Goal: Transaction & Acquisition: Purchase product/service

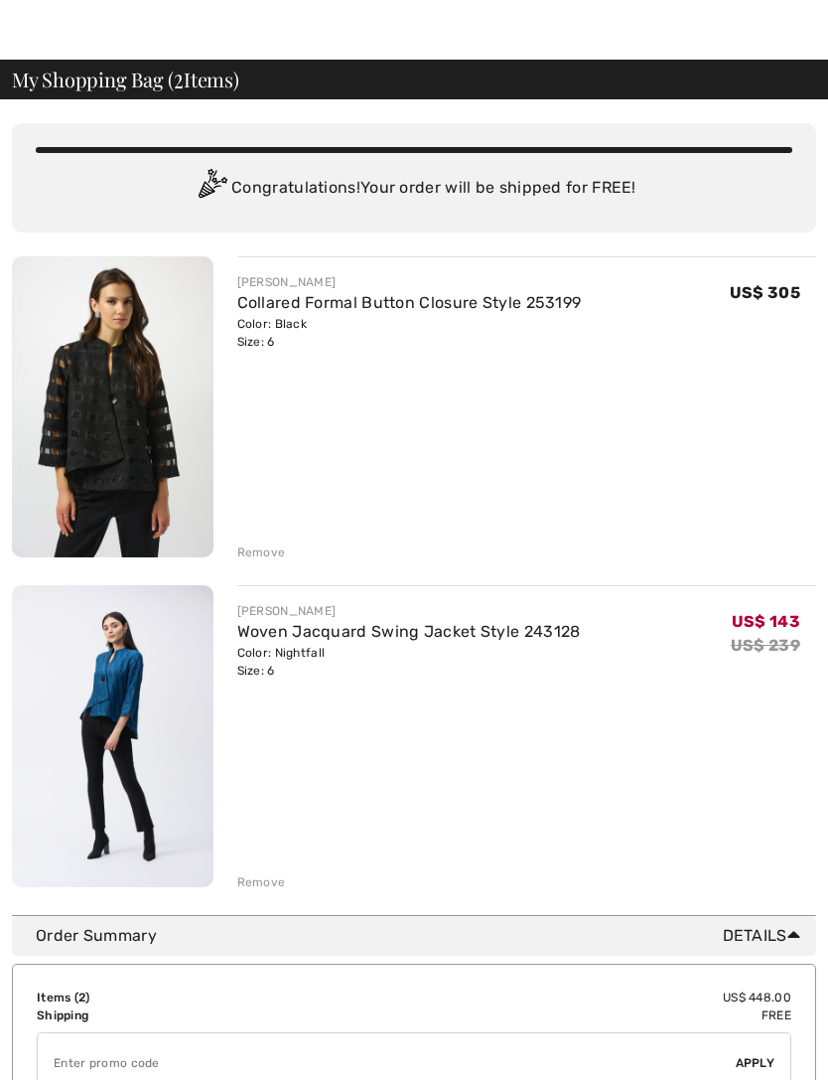
scroll to position [46, 0]
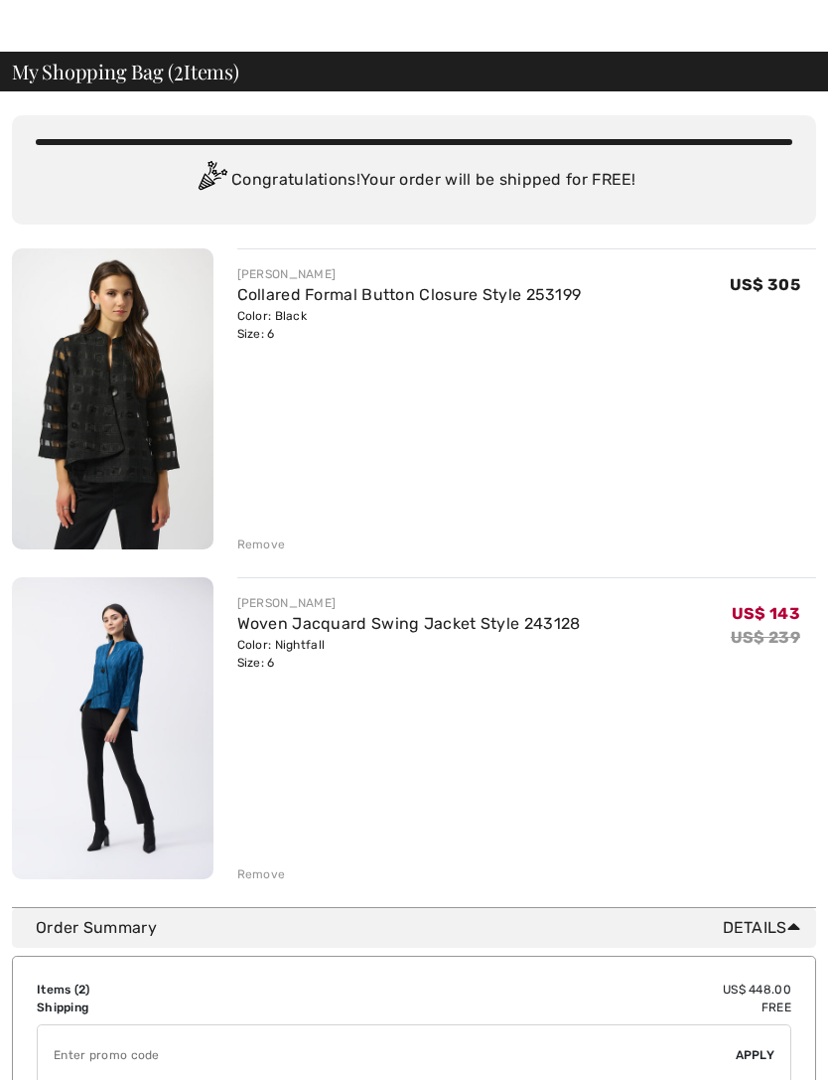
click at [254, 545] on div "Remove" at bounding box center [261, 544] width 49 height 18
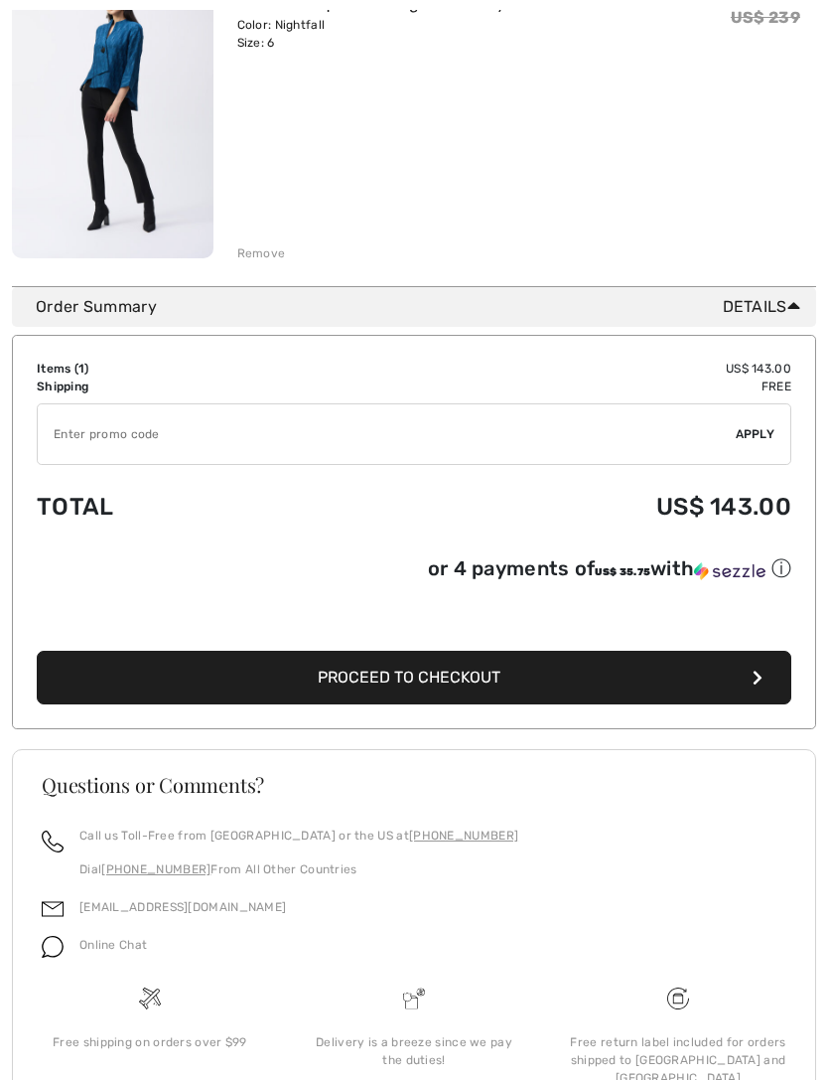
scroll to position [366, 0]
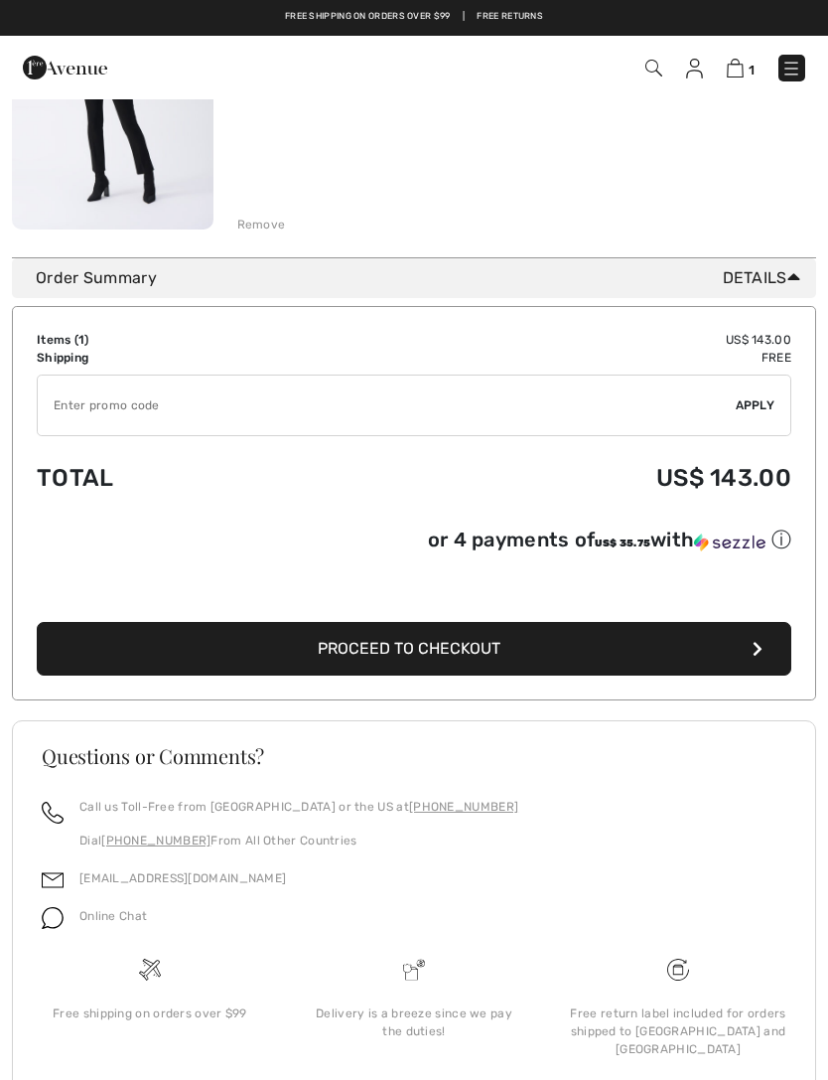
click at [447, 642] on button "Proceed to Checkout" at bounding box center [414, 649] width 755 height 54
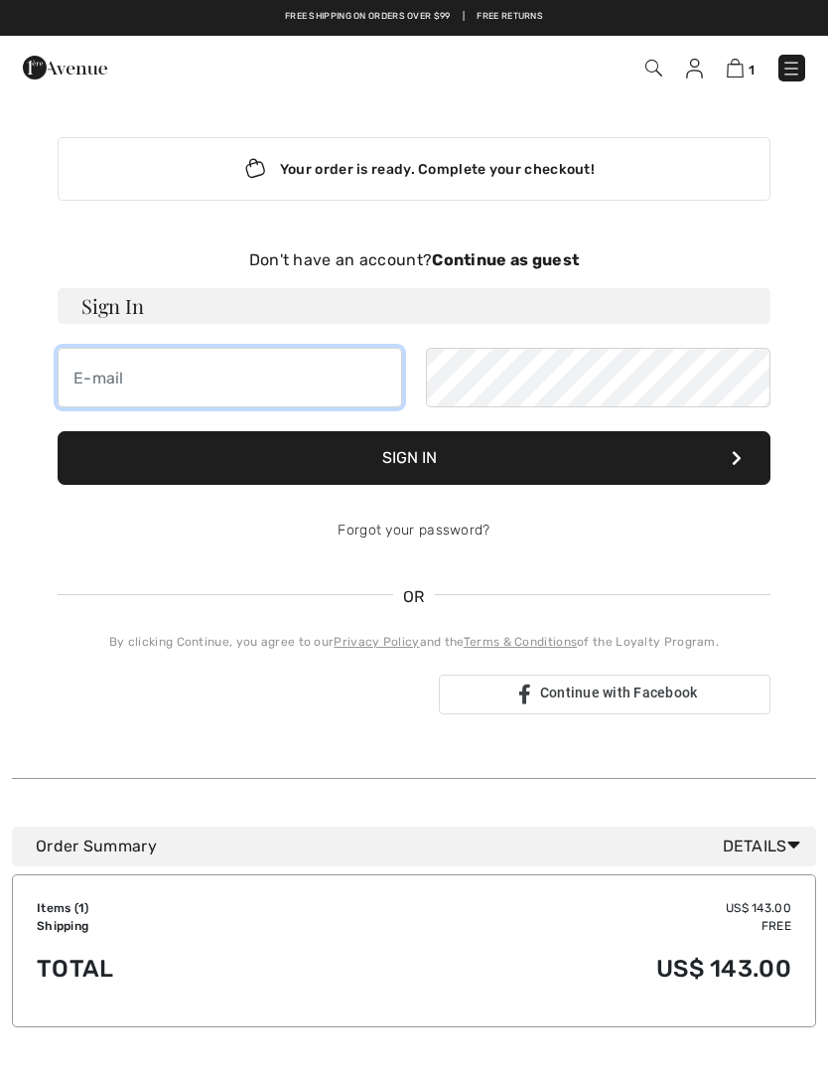
click at [163, 386] on input "email" at bounding box center [230, 378] width 345 height 60
type input "kmcallister@ucdavis.edu"
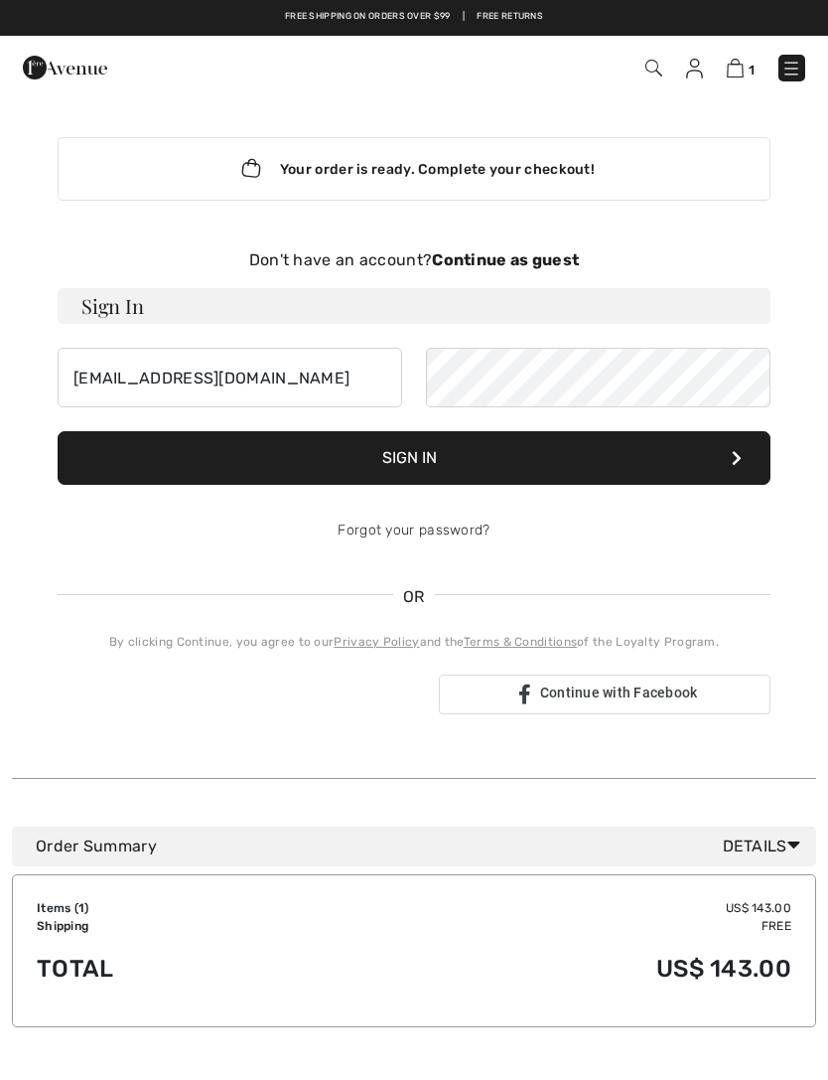
click at [586, 457] on button "Sign In" at bounding box center [414, 458] width 713 height 54
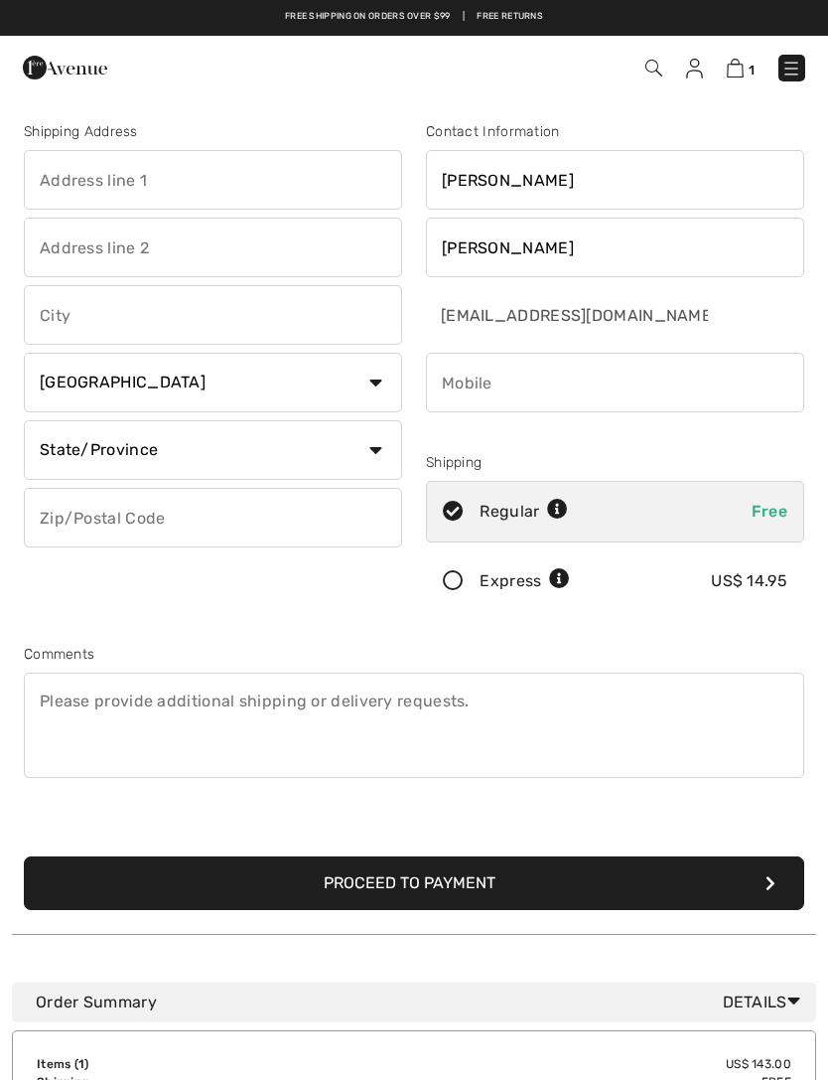
click at [256, 190] on input "text" at bounding box center [213, 180] width 378 height 60
click at [234, 250] on input "text" at bounding box center [213, 248] width 378 height 60
type input "1932 Wilson view circle"
type input "Apt 304"
click at [207, 312] on input "text" at bounding box center [213, 315] width 378 height 60
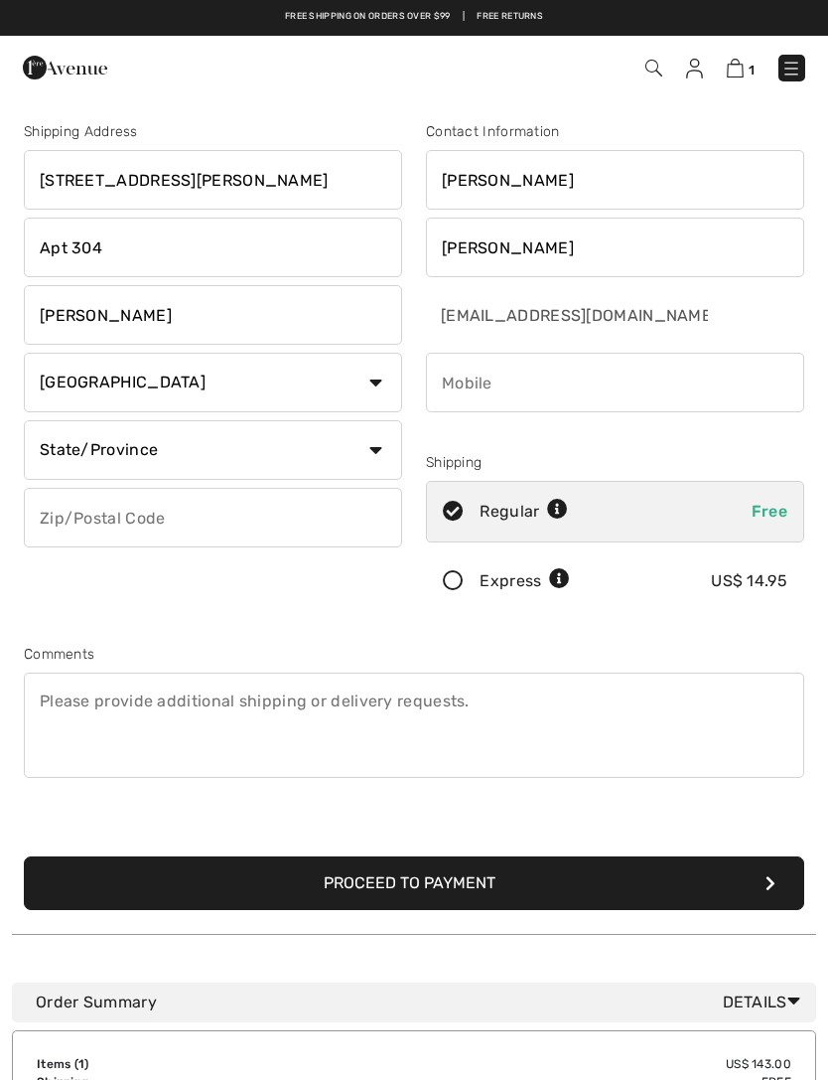
type input "Winston salem"
click at [297, 394] on select "Country Canada United States Afghanistan Aland Islands Albania Algeria American…" at bounding box center [213, 383] width 378 height 60
select select "US"
click at [272, 510] on input "text" at bounding box center [213, 518] width 378 height 60
type input "27103"
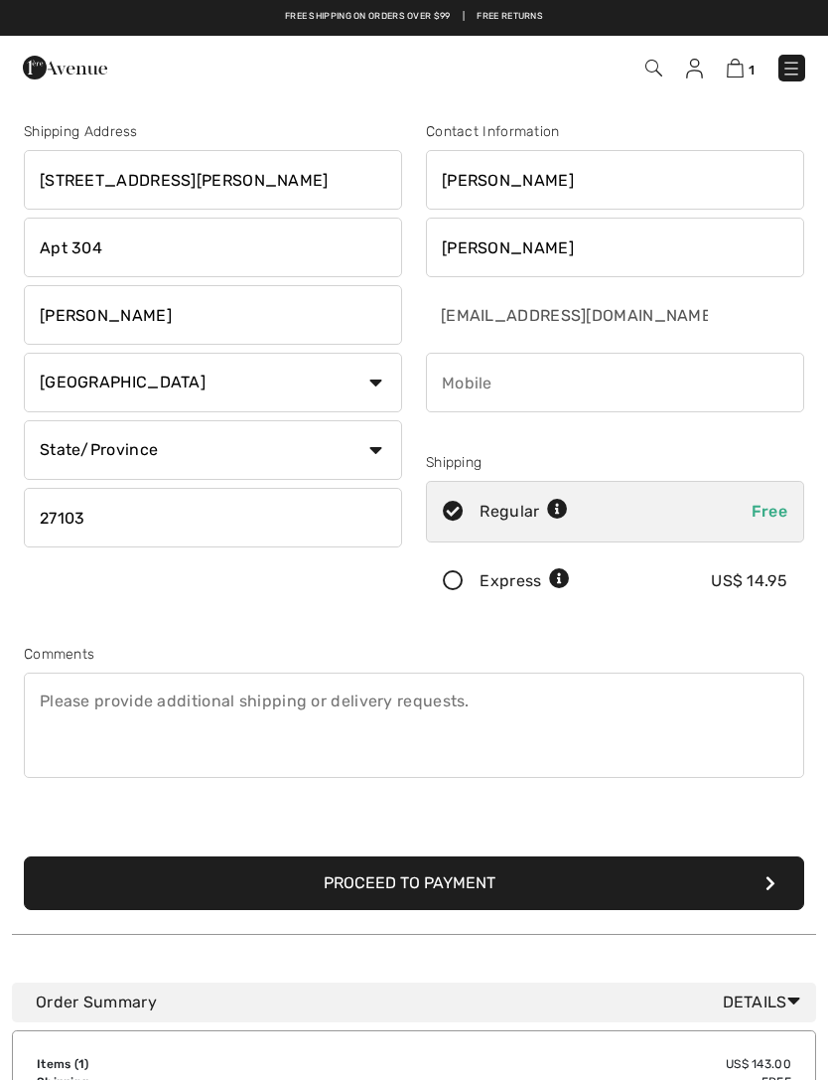
click at [515, 392] on input "phone" at bounding box center [615, 383] width 378 height 60
type input "5304006668"
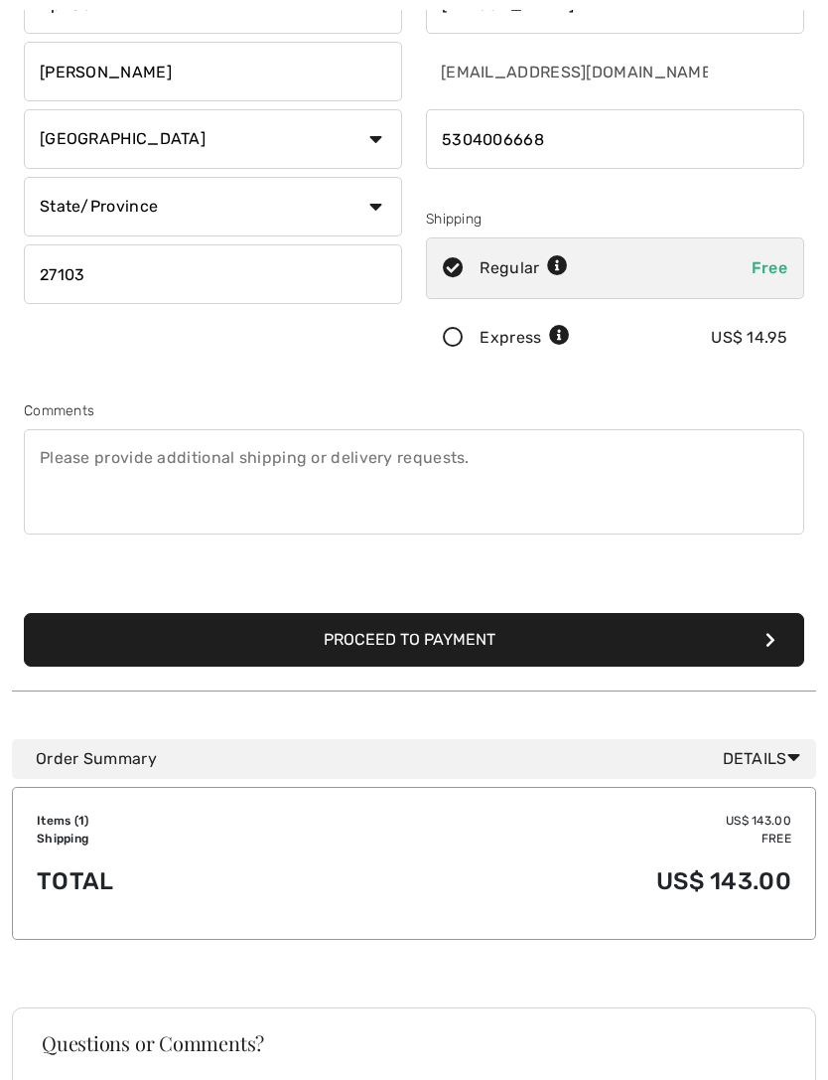
scroll to position [243, 0]
click at [646, 654] on button "Proceed to Payment" at bounding box center [414, 640] width 781 height 54
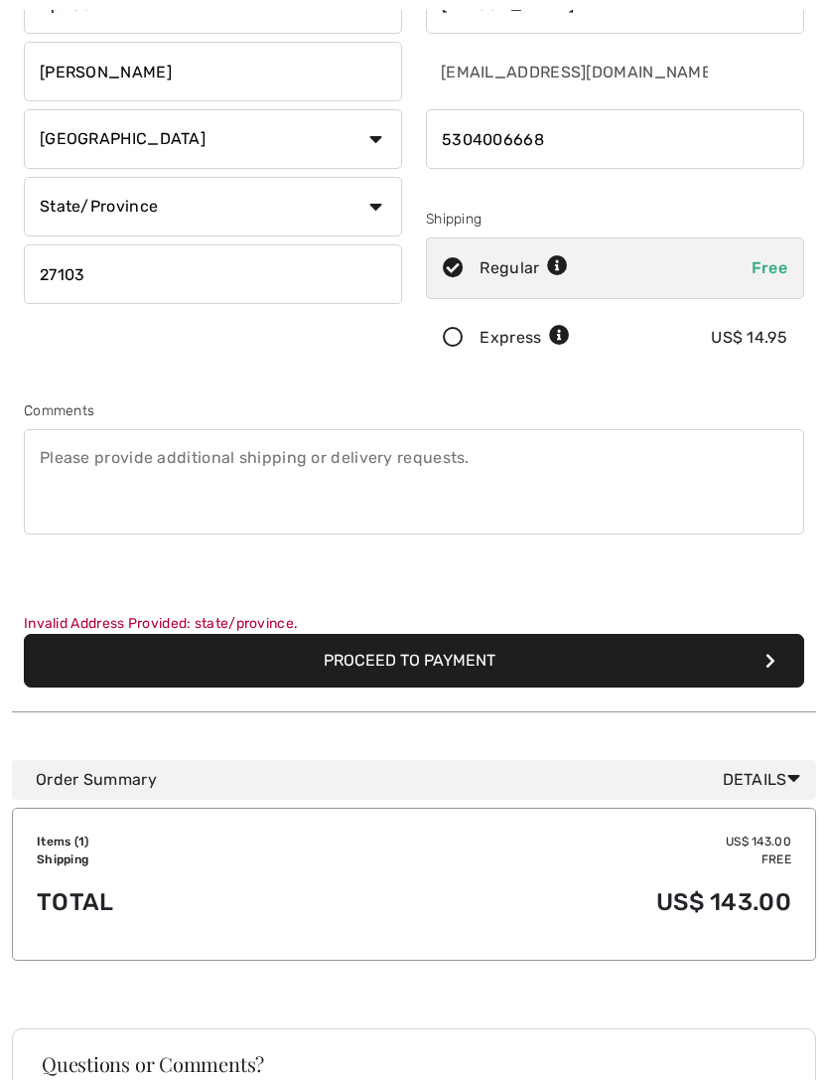
click at [643, 660] on button "Proceed to Payment" at bounding box center [414, 661] width 781 height 54
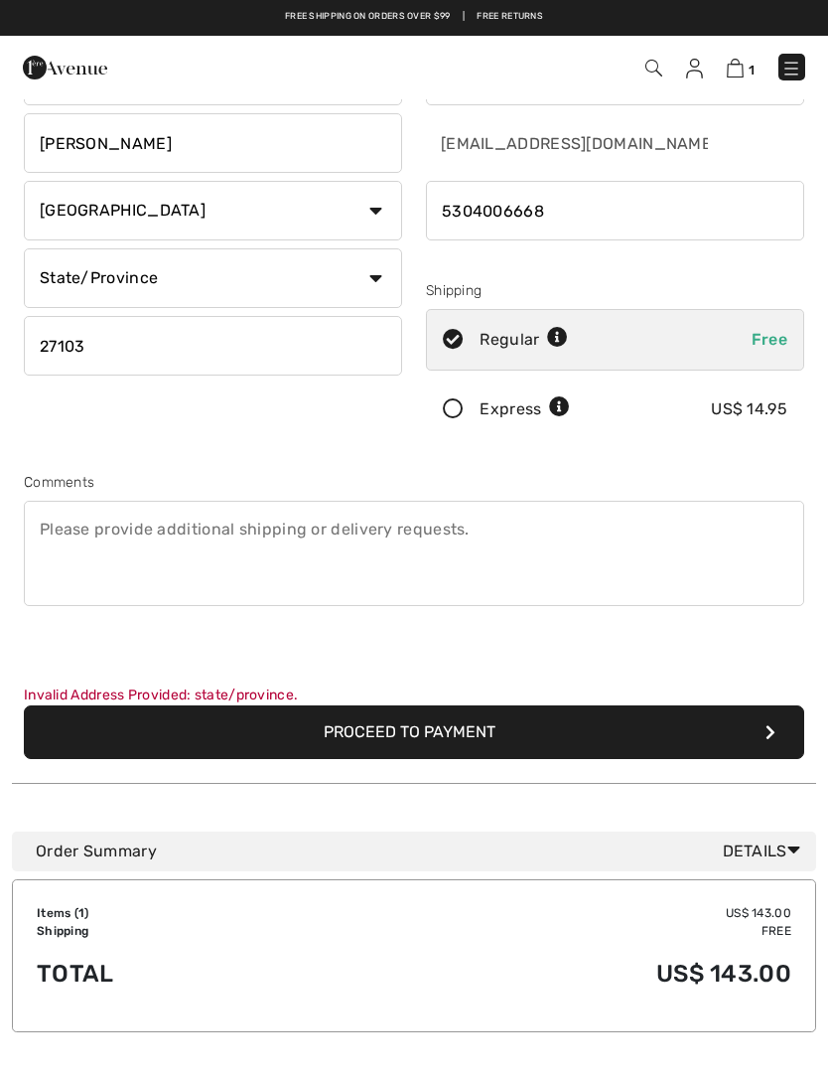
scroll to position [154, 0]
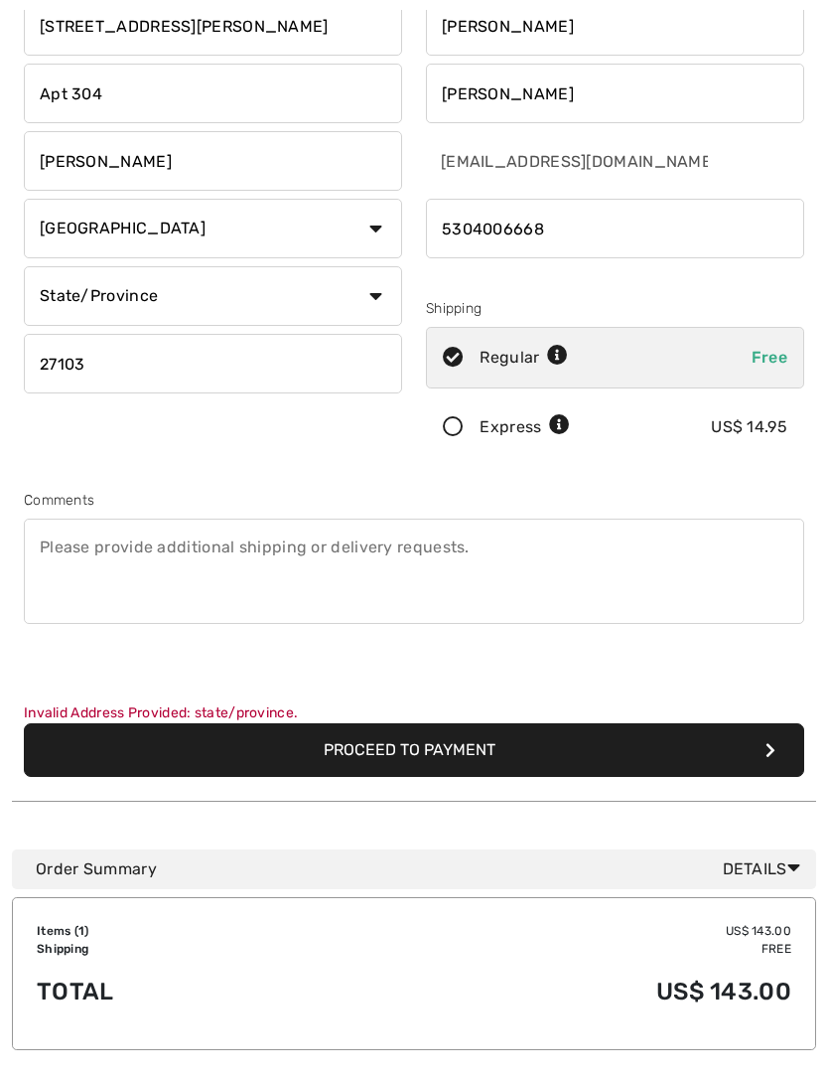
click at [314, 293] on select "State/Province Alabama Alaska American Samoa Arizona Arkansas California Colora…" at bounding box center [213, 296] width 378 height 60
click at [346, 298] on select "State/Province Alabama Alaska American Samoa Arizona Arkansas California Colora…" at bounding box center [213, 296] width 378 height 60
select select "NC"
click at [438, 738] on button "Proceed to Payment" at bounding box center [414, 750] width 781 height 54
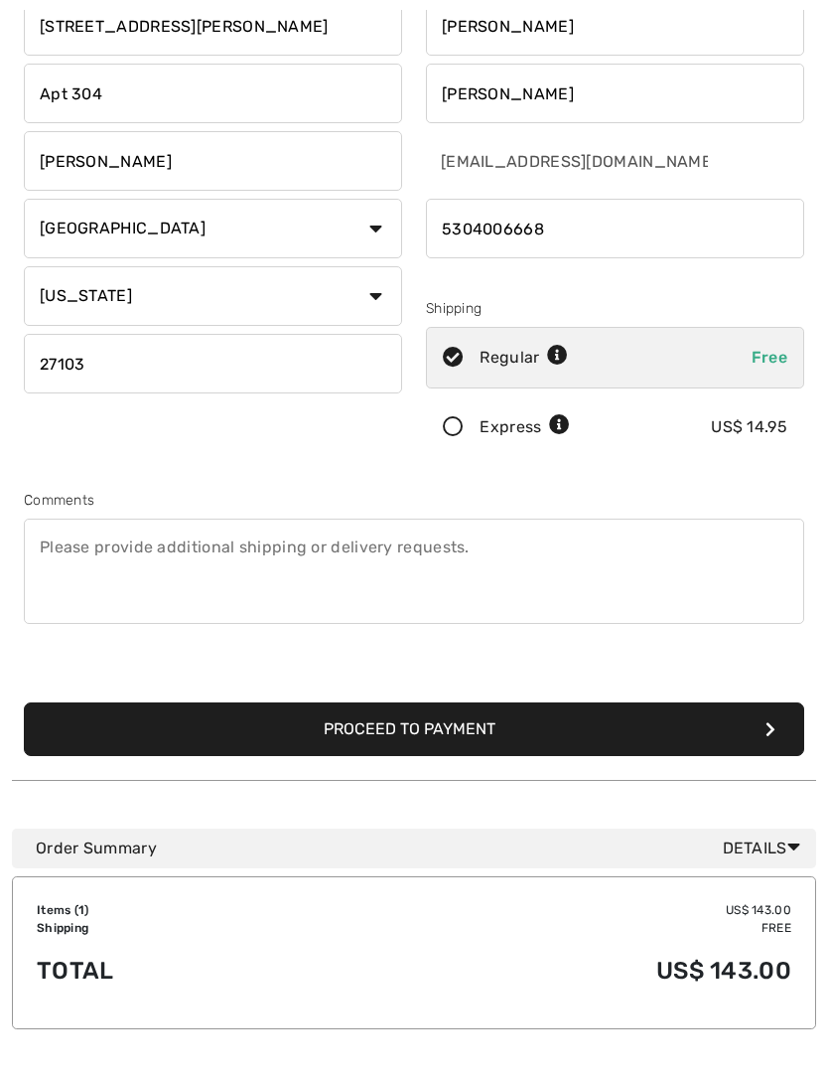
click at [559, 702] on button "Proceed to Payment" at bounding box center [414, 729] width 781 height 54
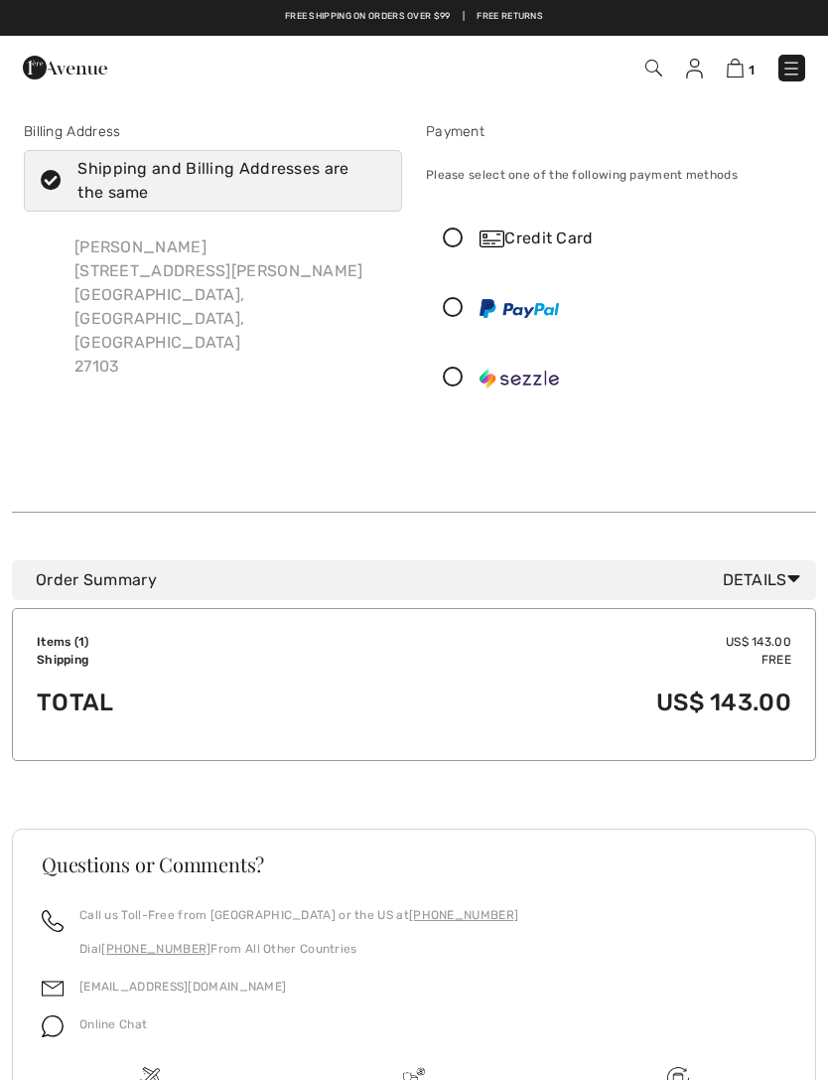
click at [460, 239] on icon at bounding box center [453, 238] width 53 height 21
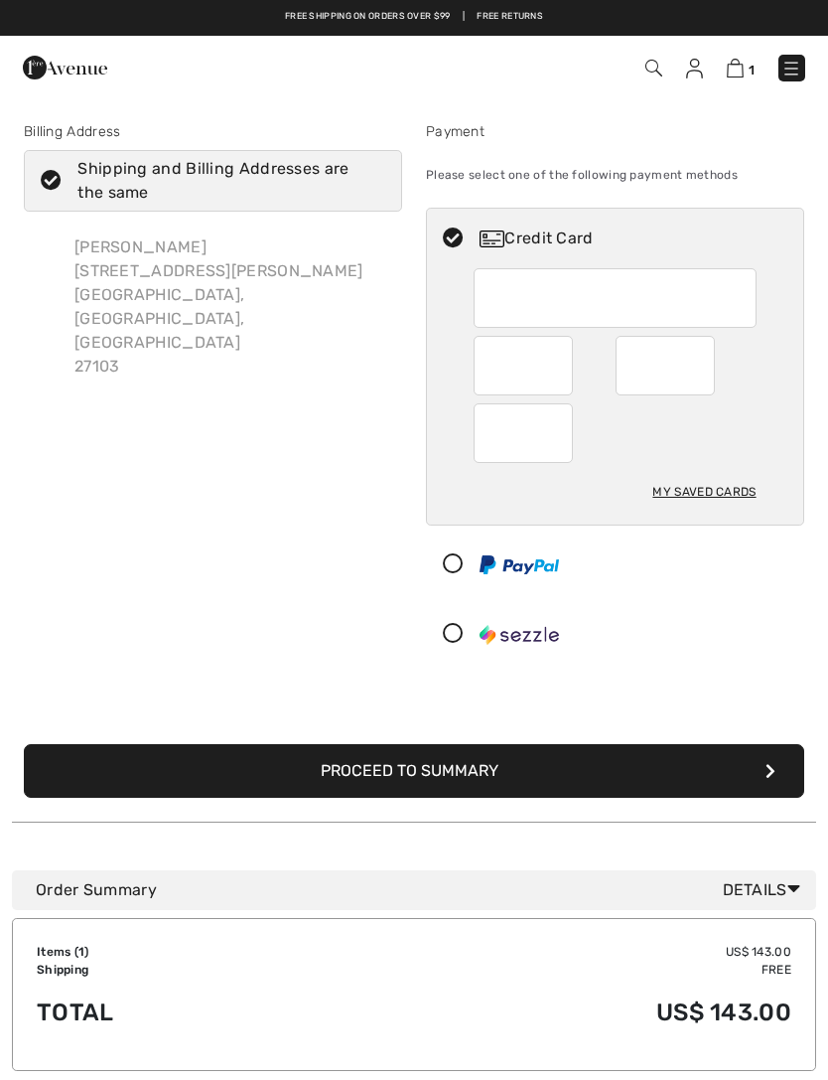
click at [709, 613] on div at bounding box center [607, 634] width 361 height 60
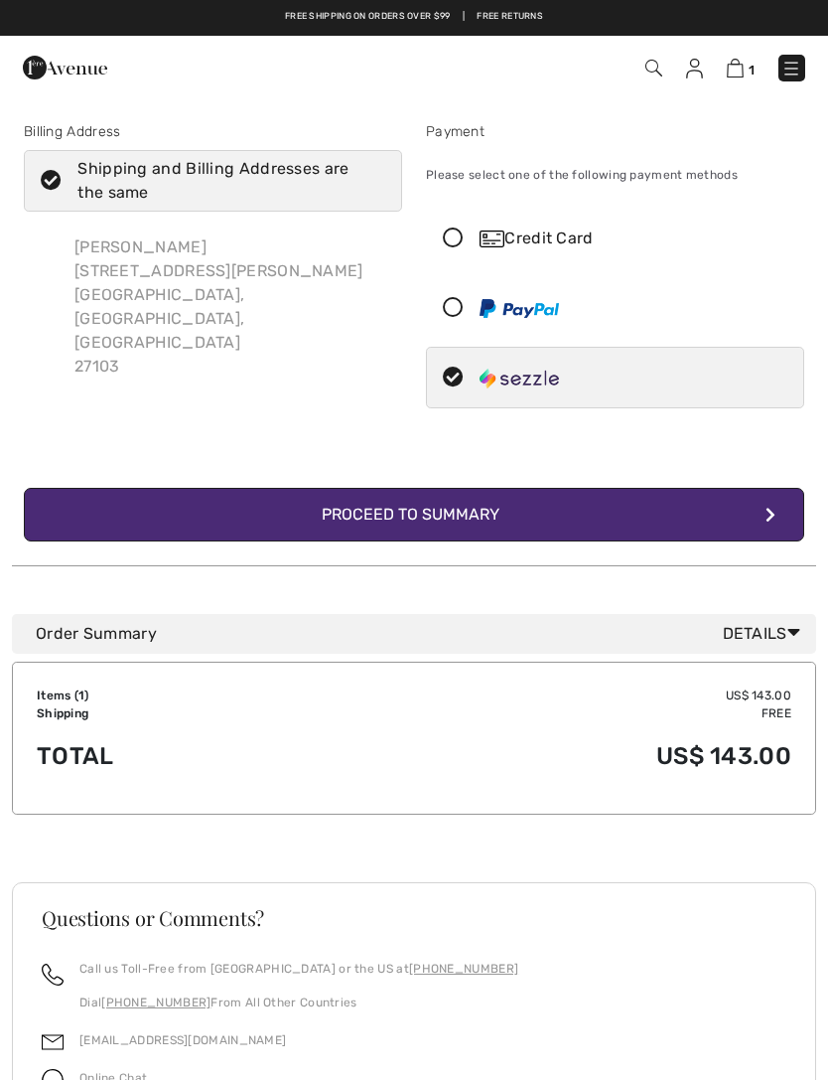
click at [458, 242] on icon at bounding box center [453, 238] width 53 height 21
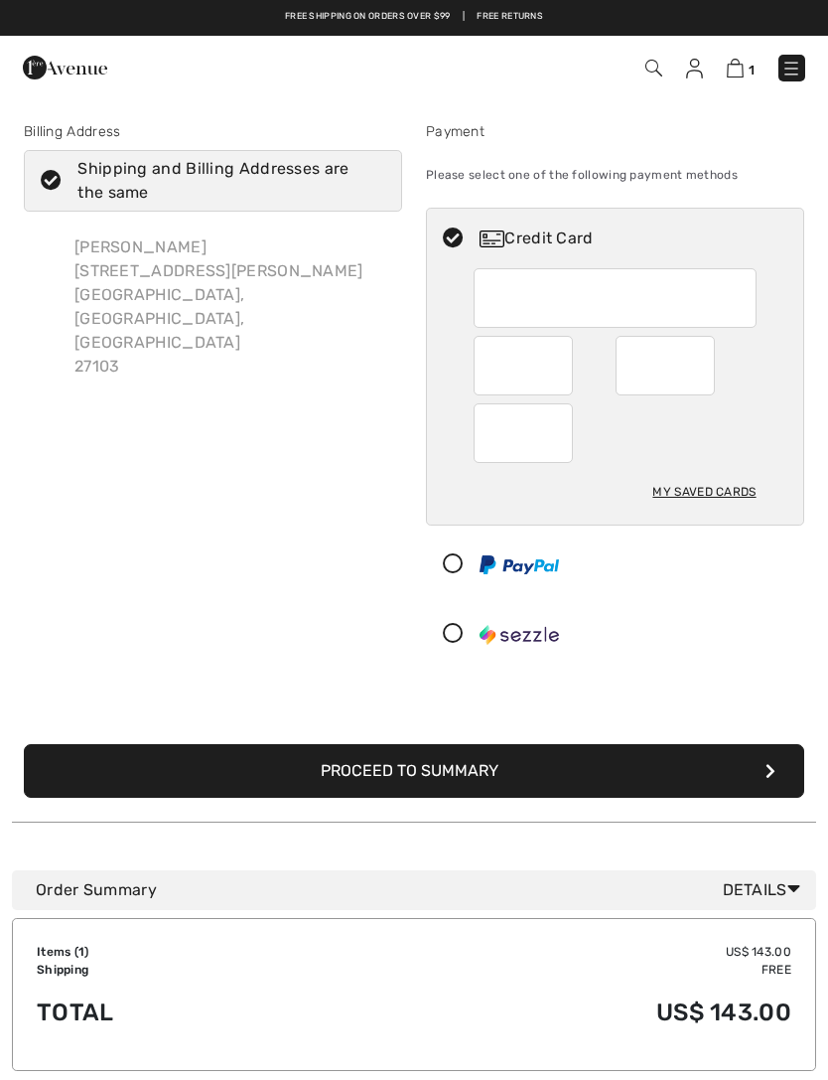
click at [449, 770] on button "Proceed to Summary" at bounding box center [414, 771] width 781 height 54
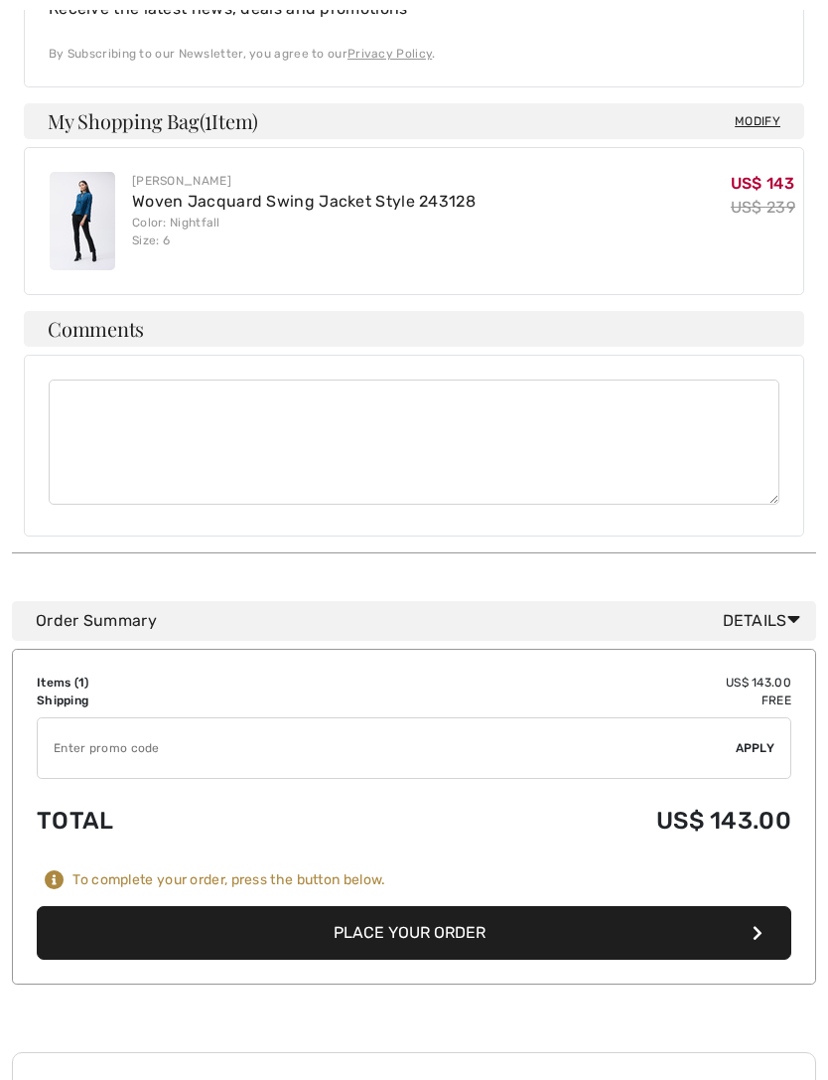
scroll to position [795, 0]
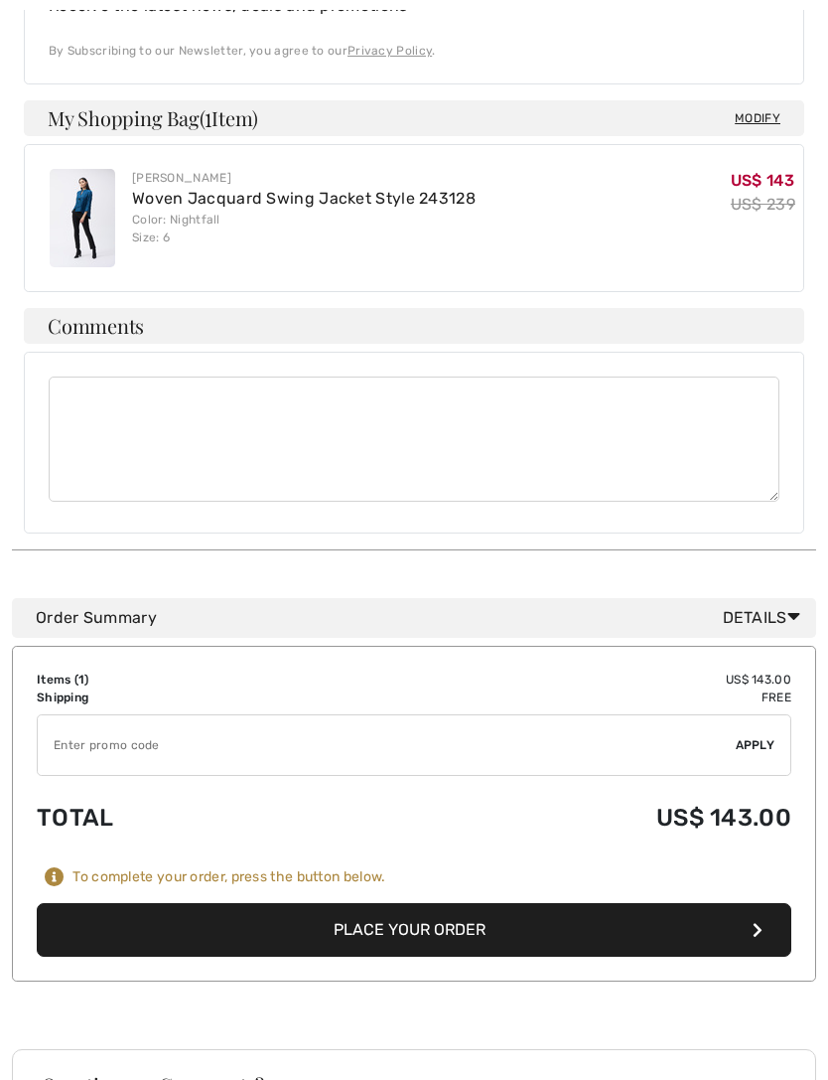
click at [542, 904] on button "Place Your Order" at bounding box center [414, 931] width 755 height 54
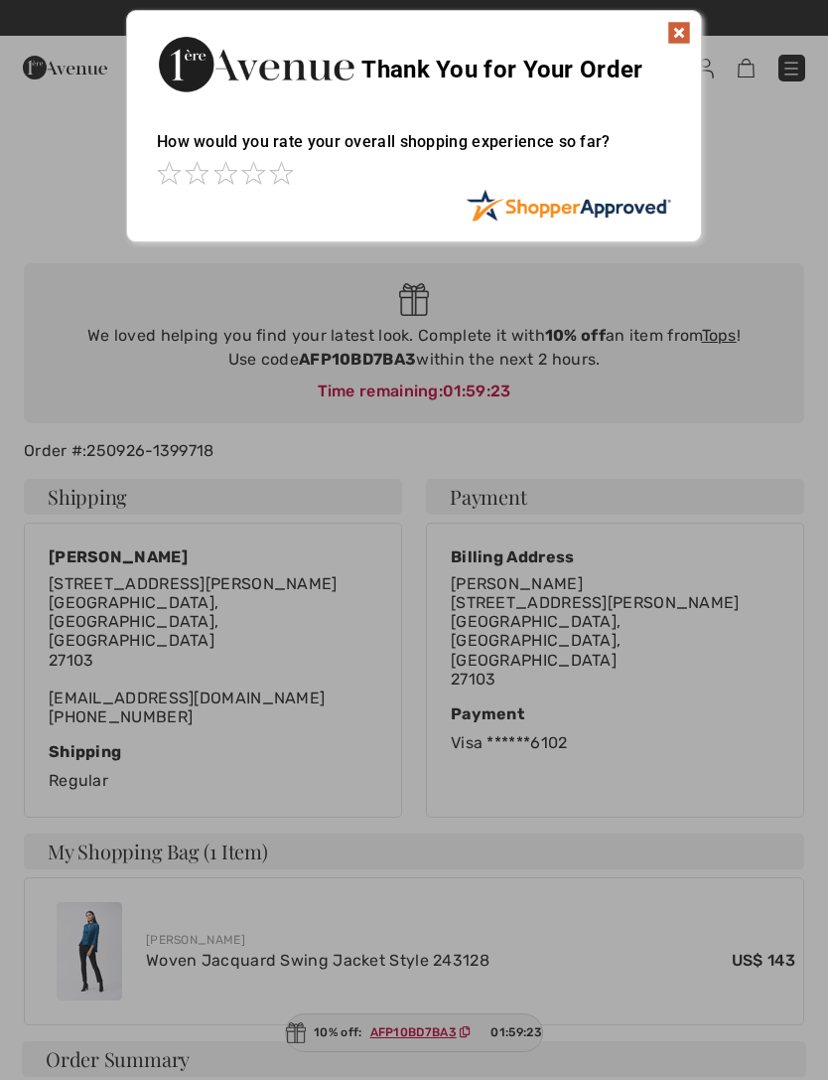
click at [684, 38] on img at bounding box center [679, 33] width 24 height 24
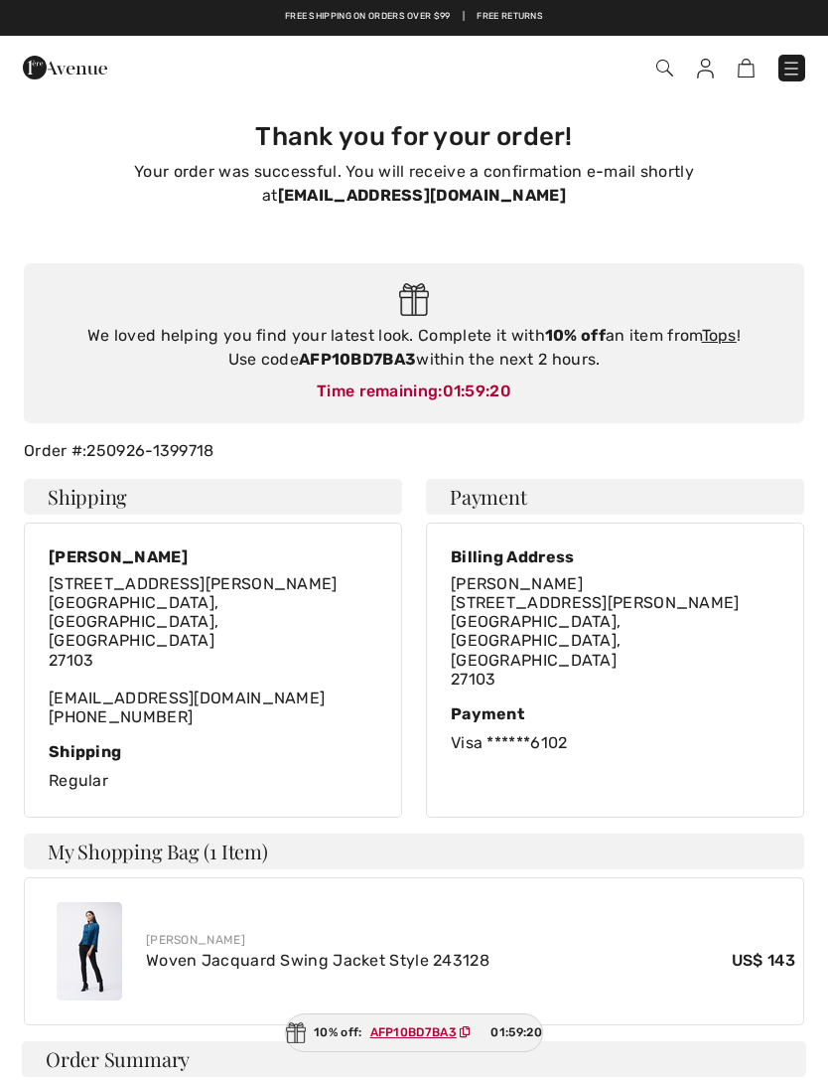
click at [723, 340] on link "Tops" at bounding box center [719, 335] width 35 height 19
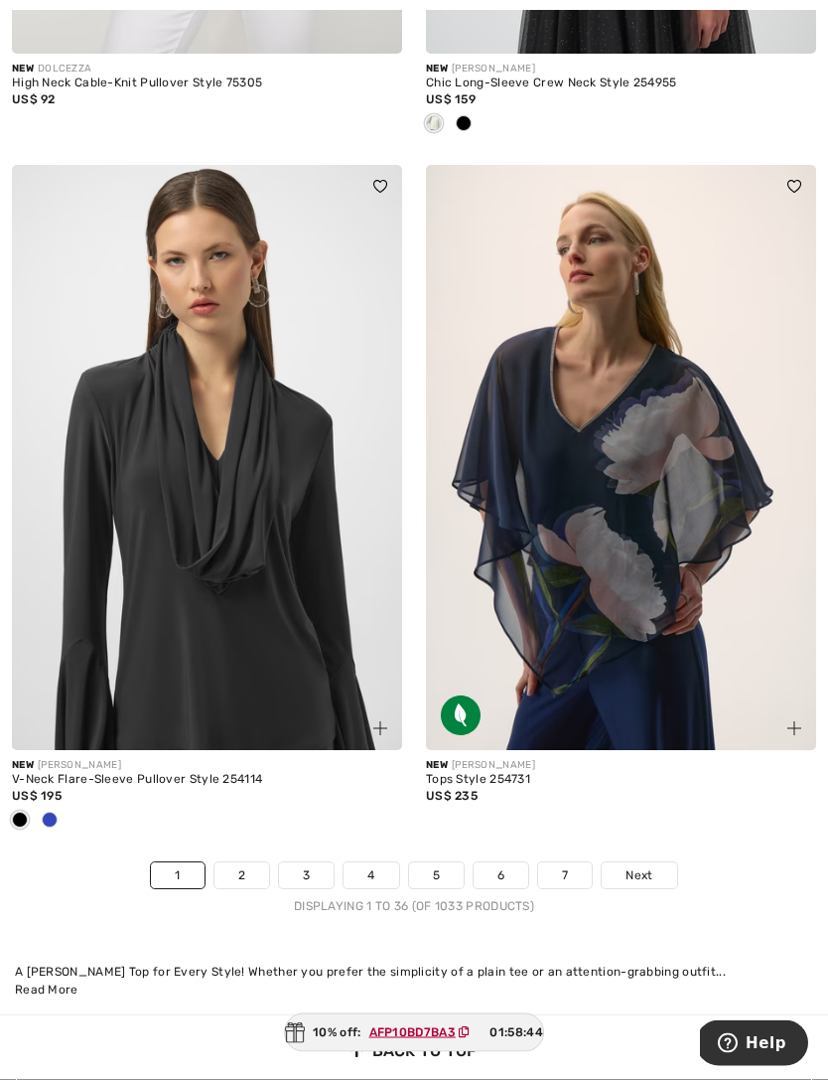
scroll to position [12113, 0]
click at [232, 862] on link "2" at bounding box center [242, 875] width 55 height 26
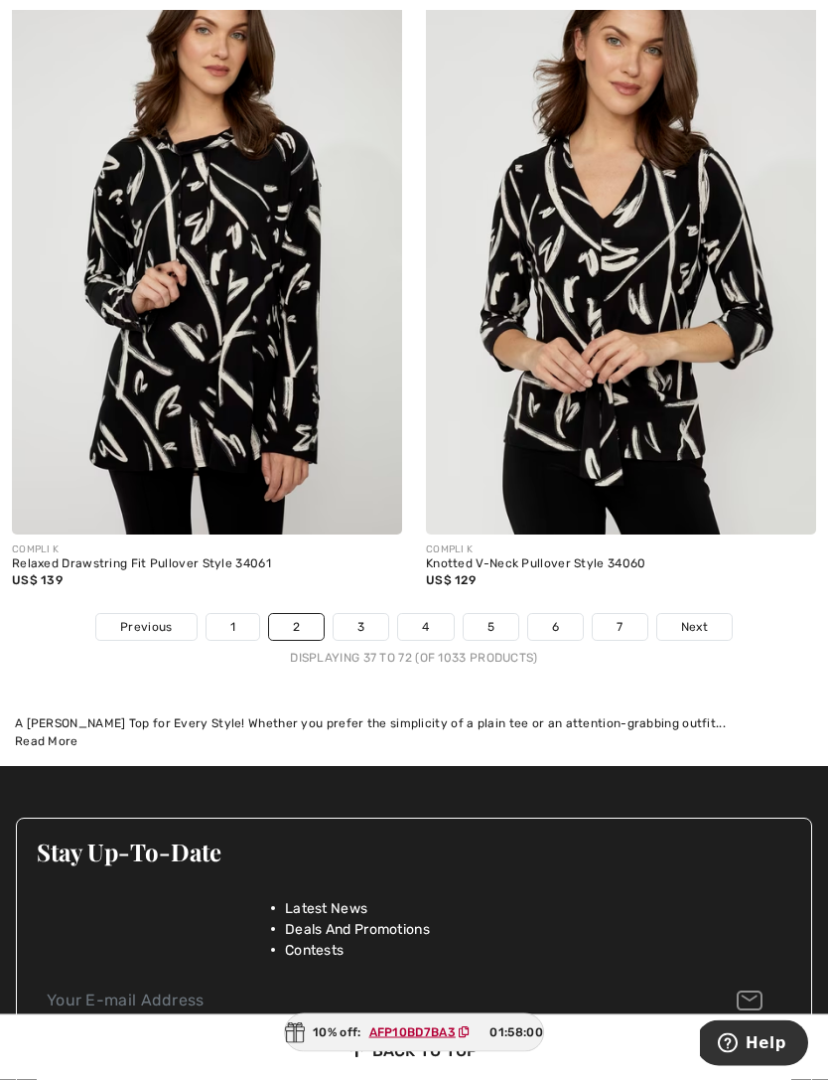
scroll to position [12295, 0]
click at [356, 616] on link "3" at bounding box center [361, 627] width 55 height 26
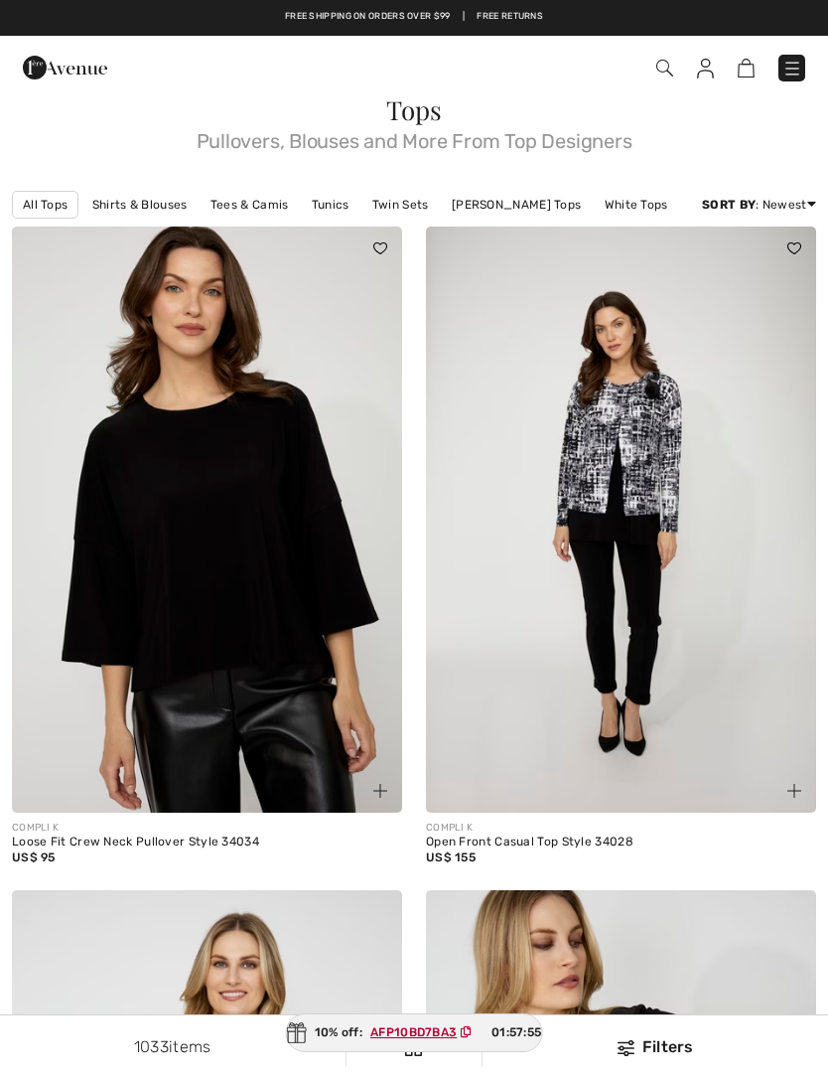
checkbox input "true"
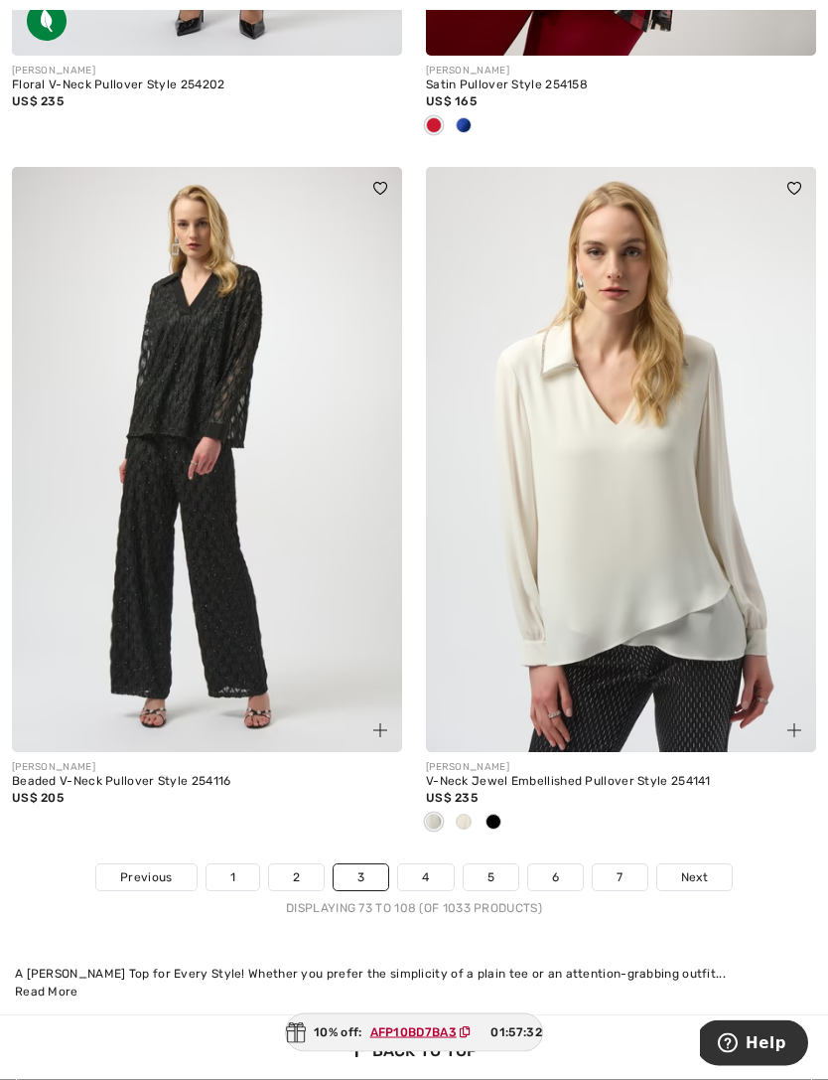
scroll to position [11816, 0]
click at [495, 813] on span at bounding box center [494, 821] width 16 height 16
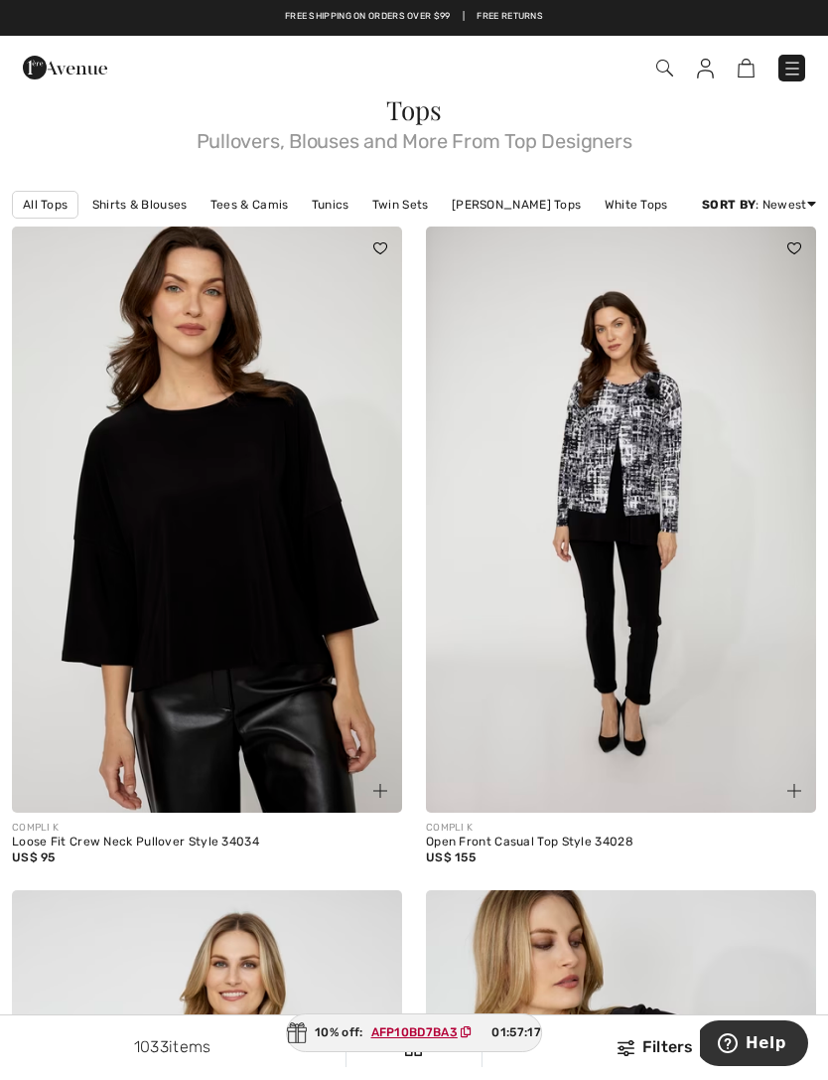
scroll to position [0, 0]
click at [96, 106] on div "Tops Pullovers, Blouses and More From Top Designers" at bounding box center [414, 124] width 805 height 54
click at [800, 72] on img at bounding box center [793, 69] width 20 height 20
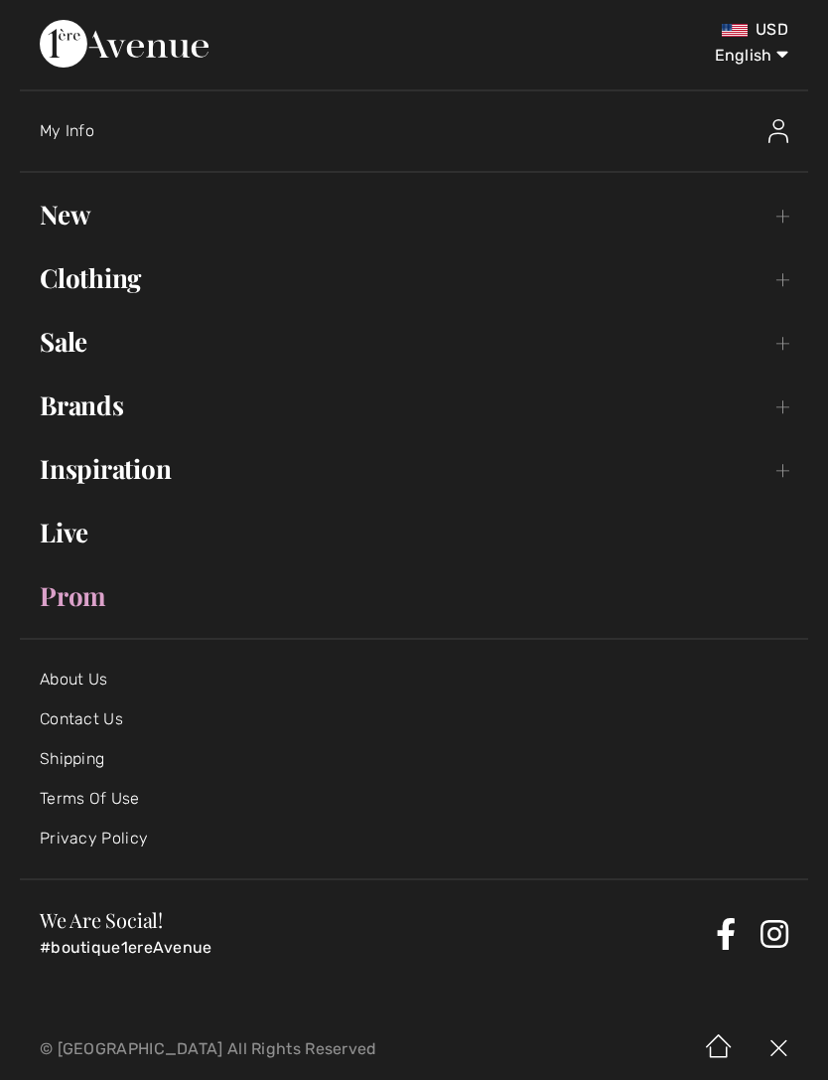
click at [115, 286] on link "Clothing Toggle submenu" at bounding box center [414, 278] width 789 height 44
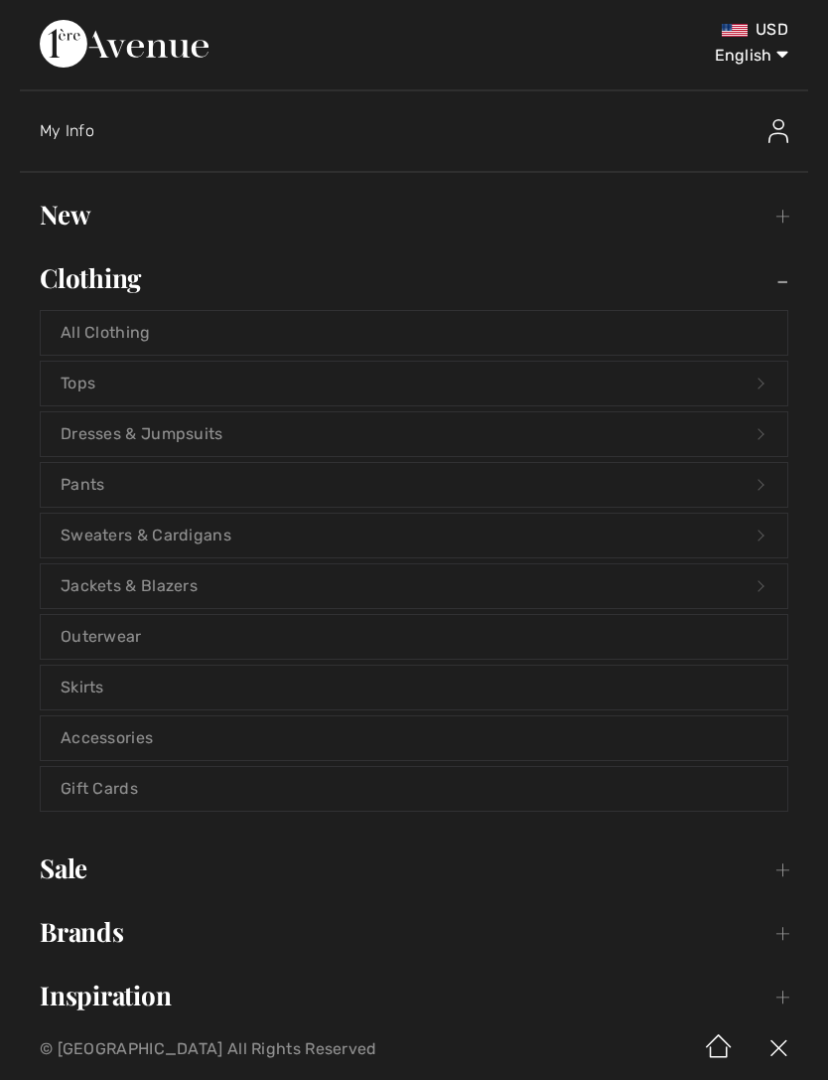
click at [204, 583] on link "Jackets & Blazers Open submenu" at bounding box center [414, 586] width 747 height 44
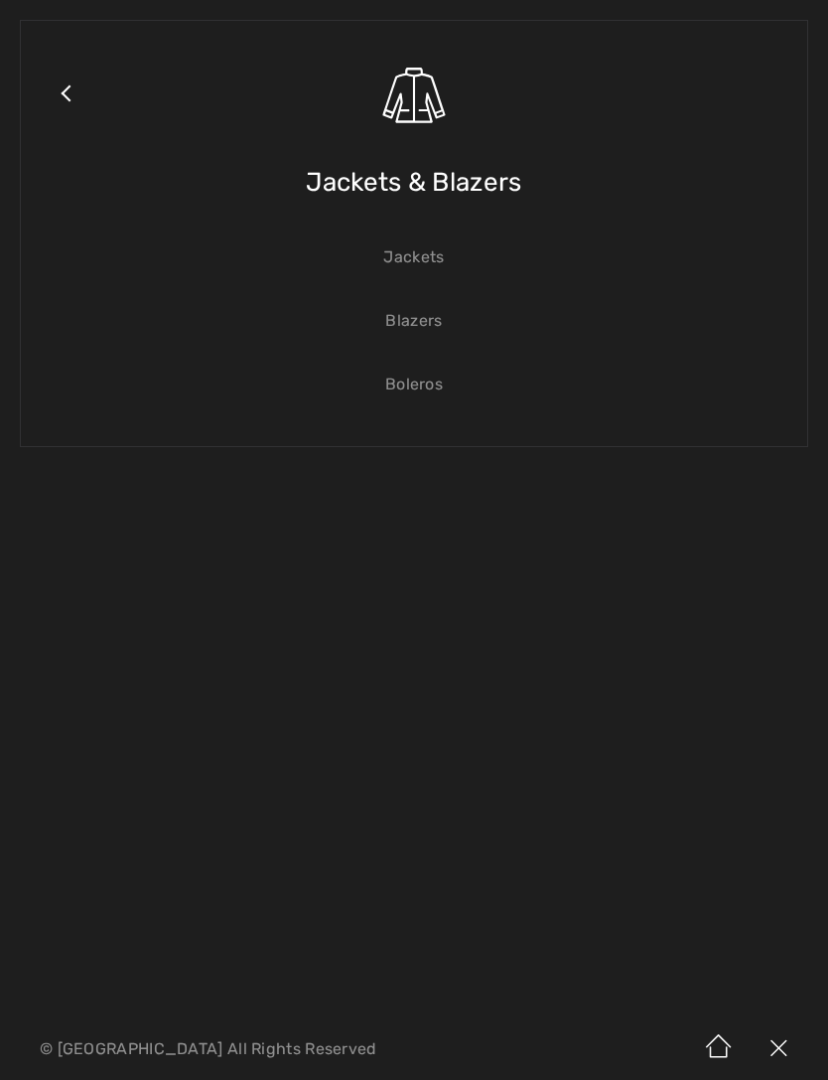
click at [423, 269] on link "Jackets" at bounding box center [414, 257] width 747 height 44
click at [415, 251] on link "Jackets" at bounding box center [414, 257] width 747 height 44
click at [425, 263] on link "Jackets" at bounding box center [414, 257] width 747 height 44
click at [424, 277] on link "Jackets" at bounding box center [414, 257] width 747 height 44
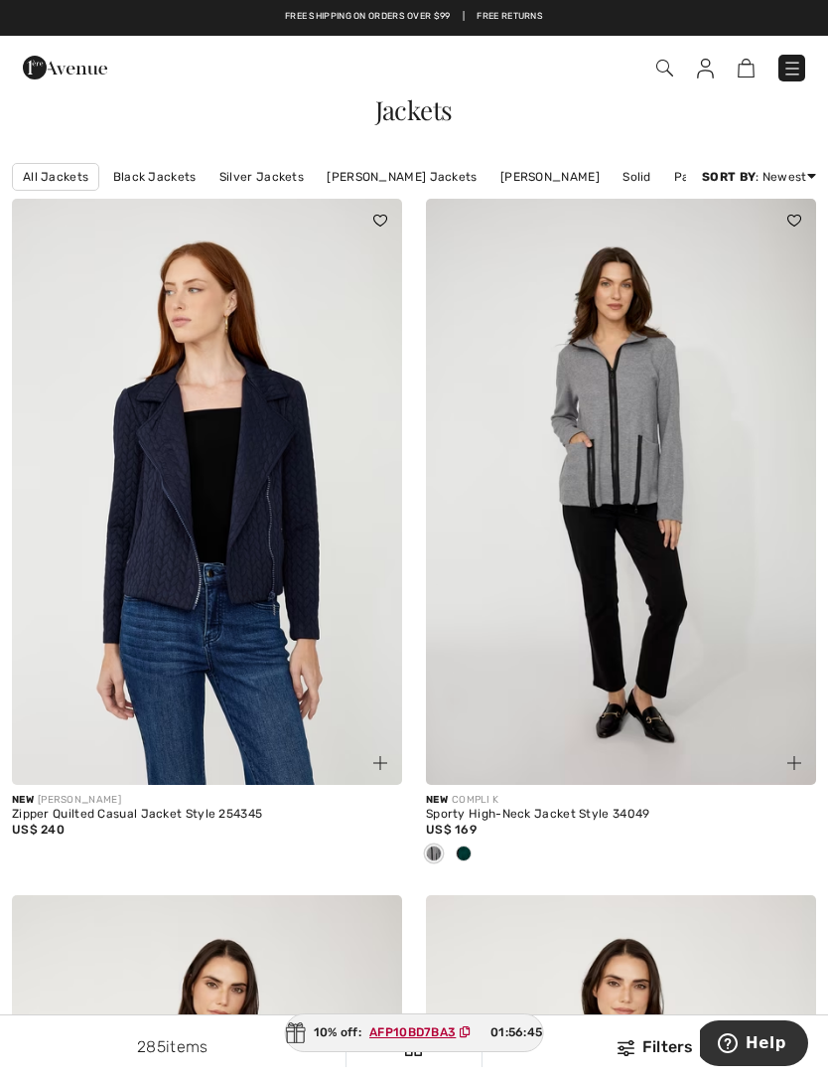
click at [659, 74] on img at bounding box center [665, 68] width 17 height 17
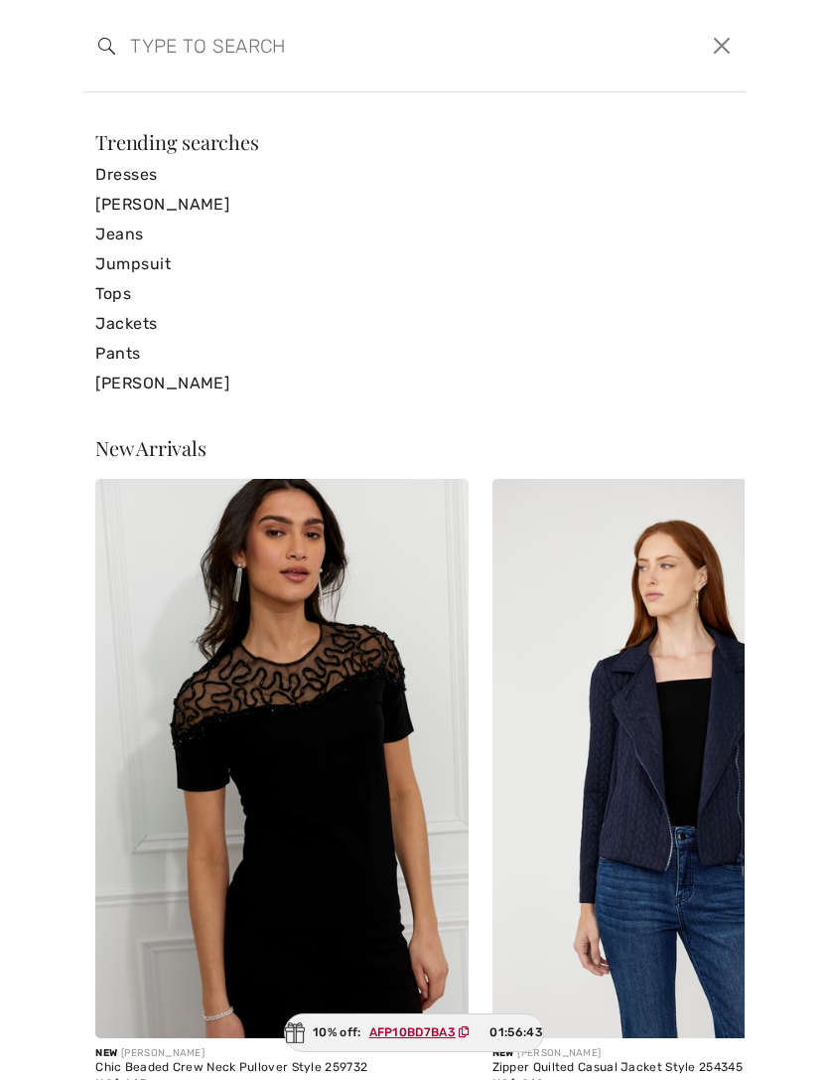
click at [258, 73] on input "search" at bounding box center [343, 46] width 456 height 60
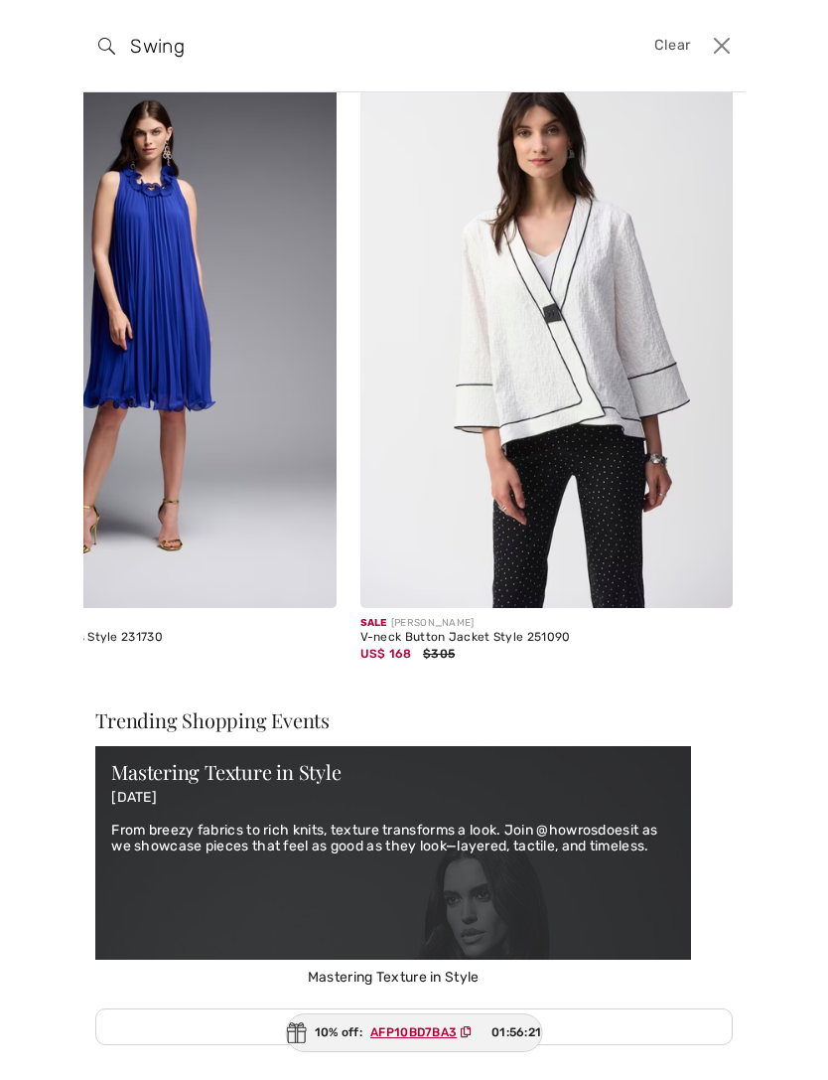
scroll to position [123, 0]
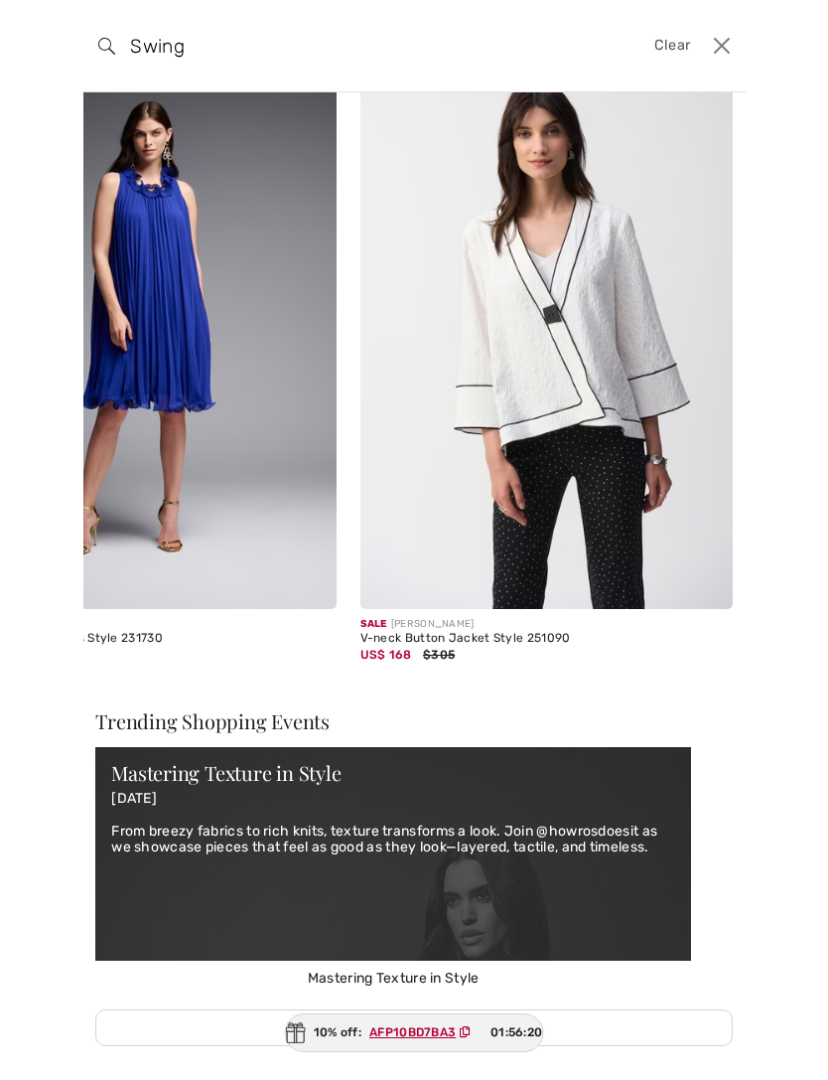
type input "Swing"
click at [602, 447] on img at bounding box center [547, 329] width 372 height 559
click at [568, 361] on img at bounding box center [547, 329] width 372 height 559
click at [572, 467] on img at bounding box center [547, 329] width 372 height 559
click at [585, 385] on img at bounding box center [547, 329] width 372 height 559
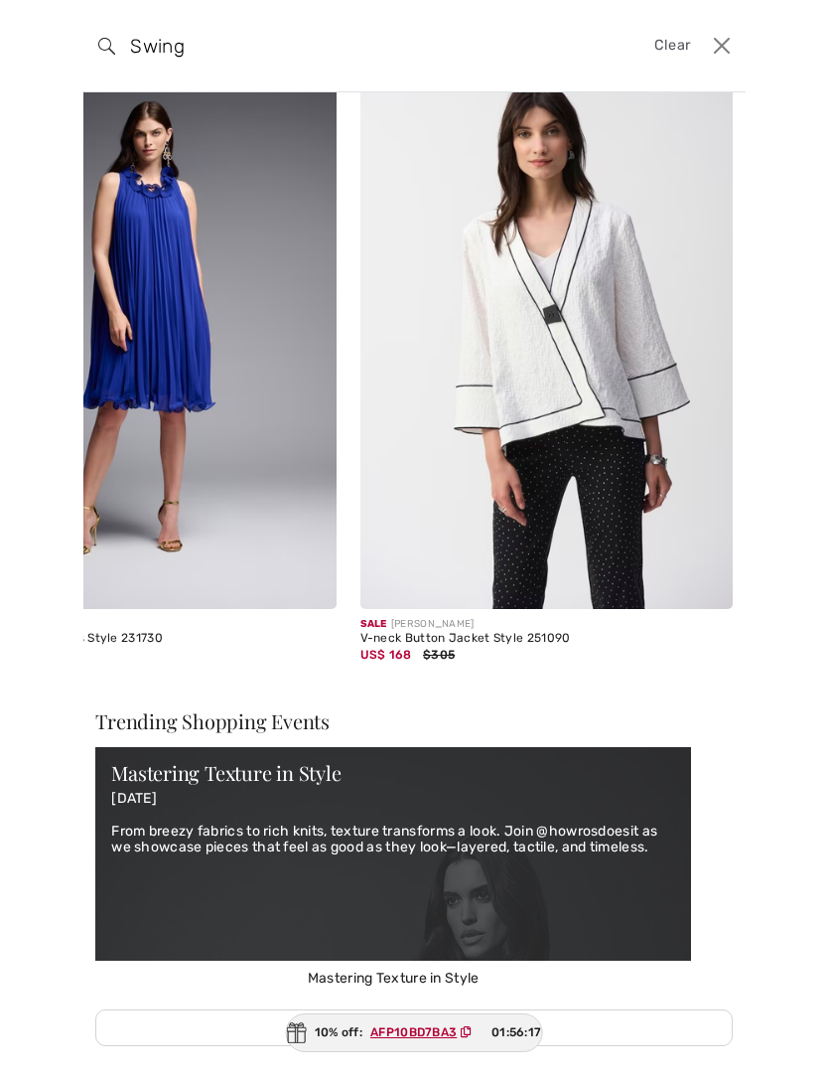
click at [580, 384] on img at bounding box center [547, 329] width 372 height 559
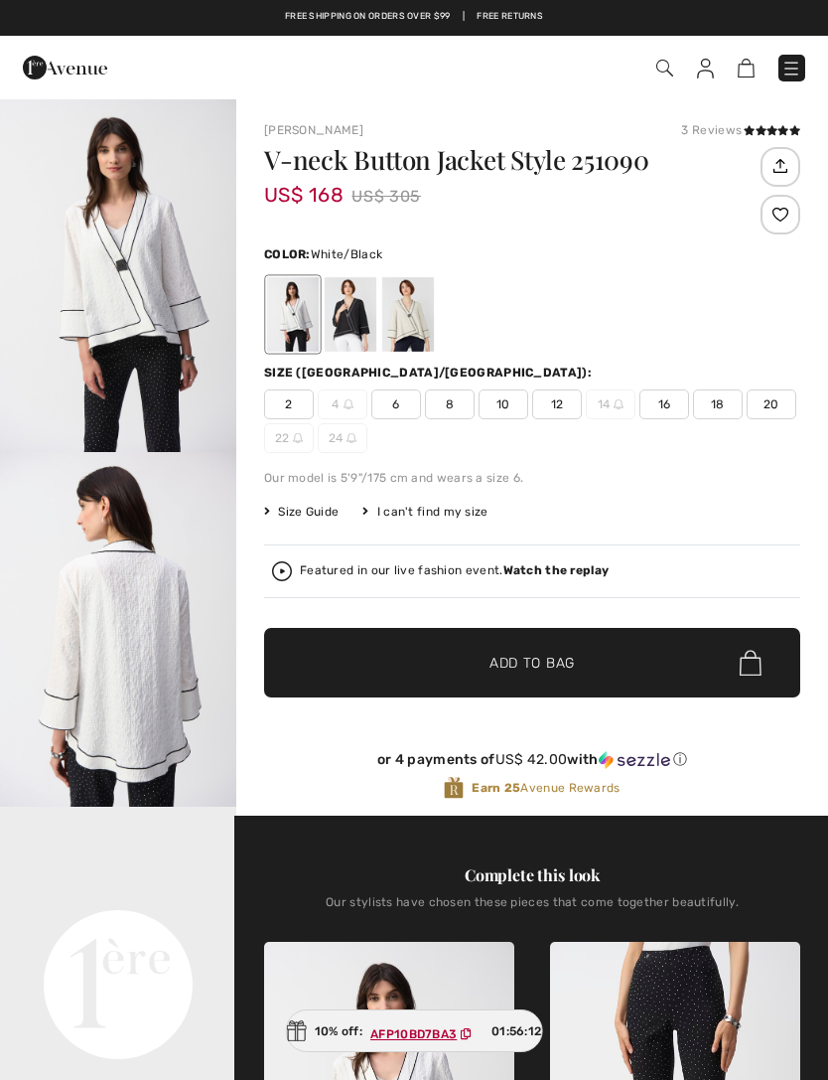
checkbox input "true"
click at [352, 336] on div at bounding box center [351, 314] width 52 height 74
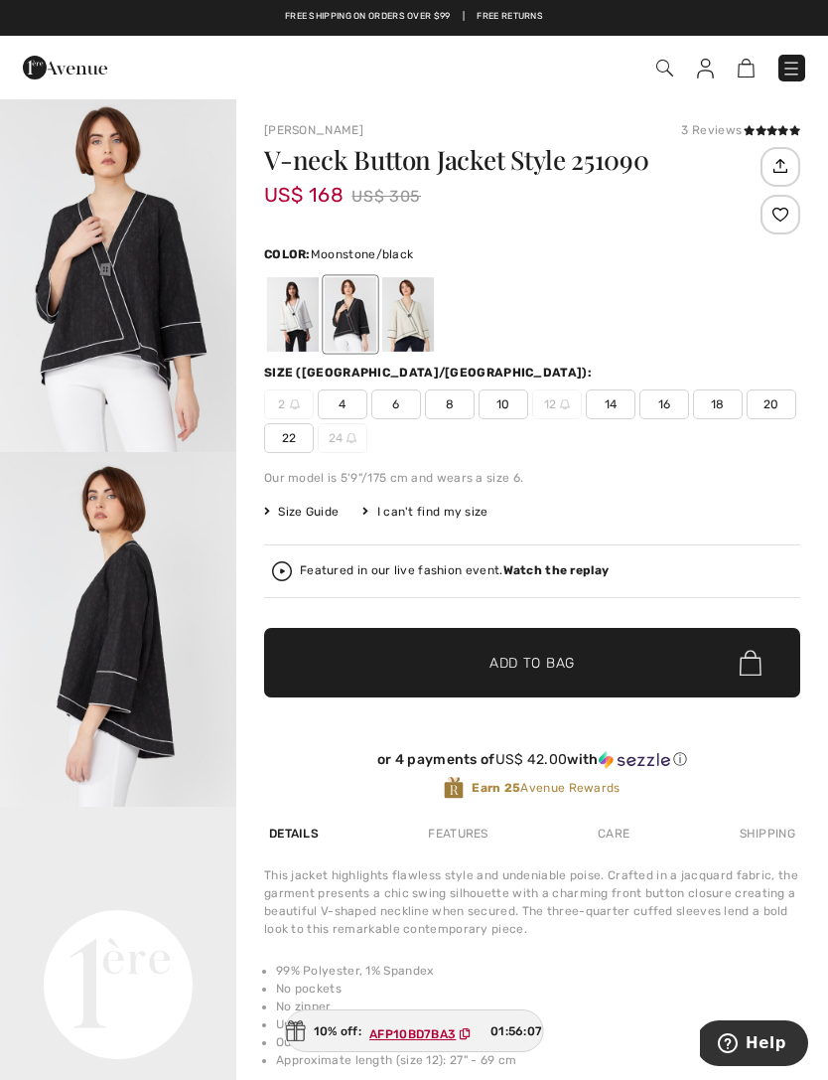
click at [413, 336] on div at bounding box center [408, 314] width 52 height 74
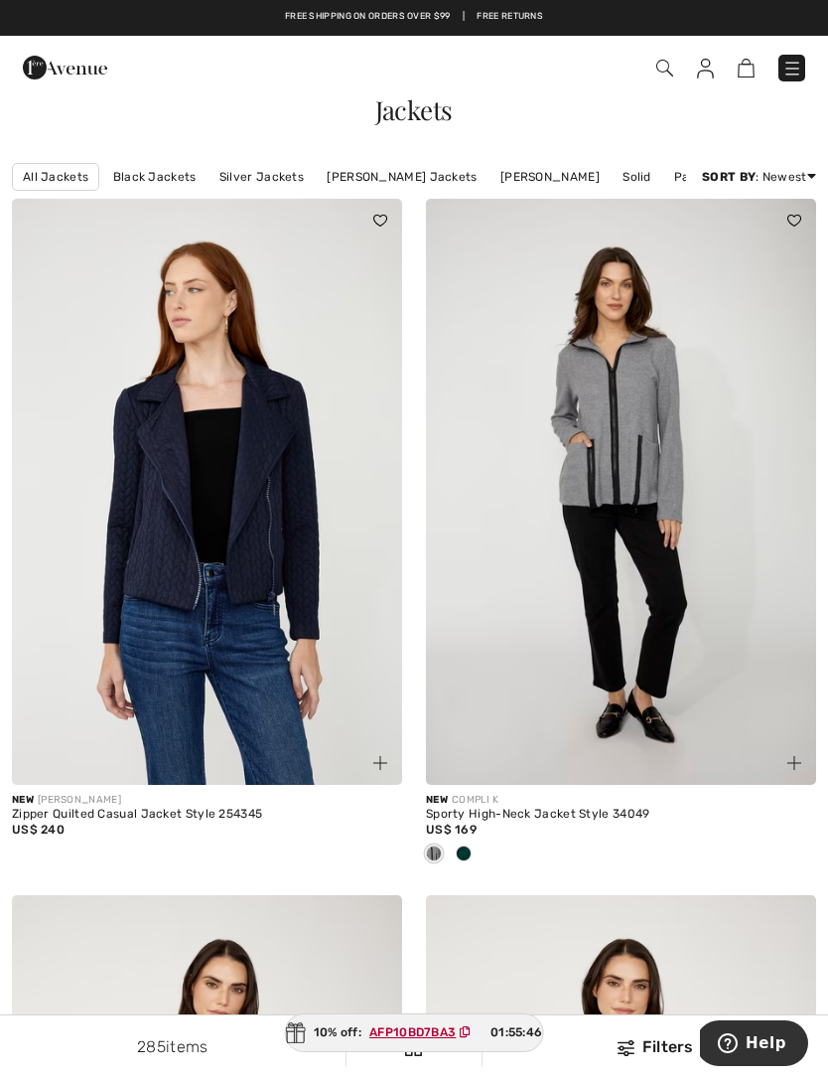
click at [660, 73] on img at bounding box center [665, 68] width 17 height 17
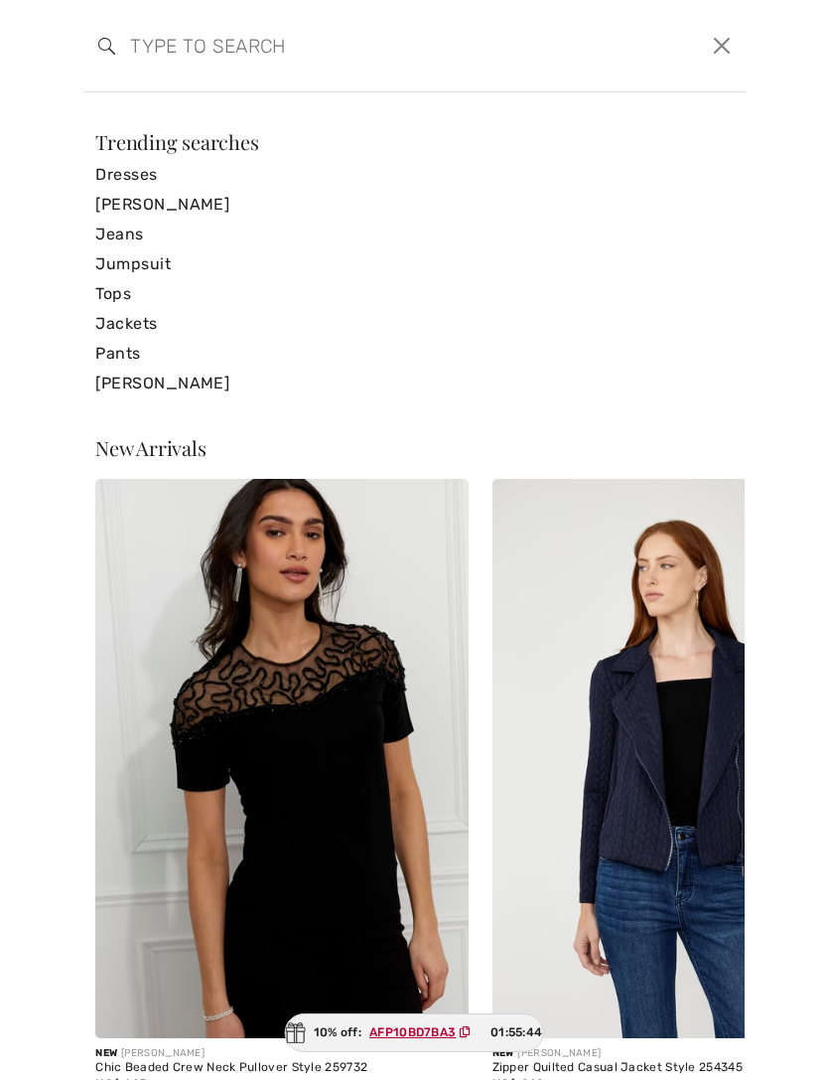
click at [280, 73] on input "search" at bounding box center [343, 46] width 456 height 60
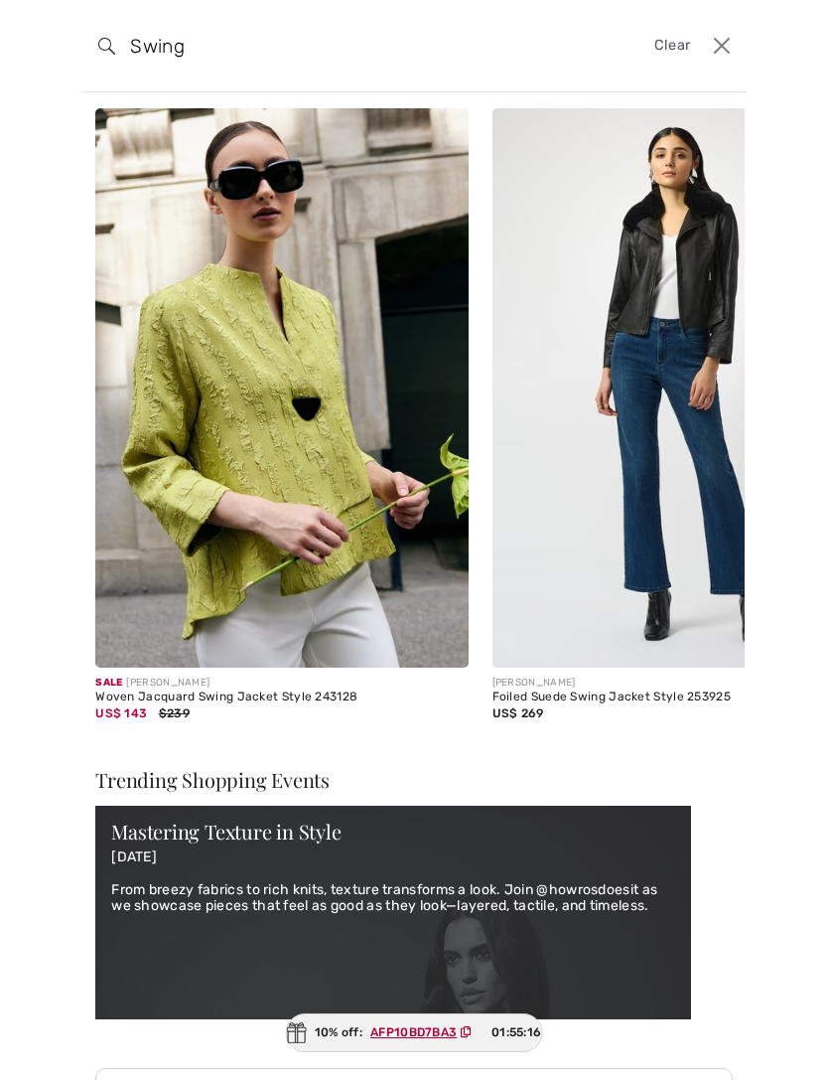
type input "Swing"
click at [681, 52] on span "Clear" at bounding box center [673, 46] width 37 height 22
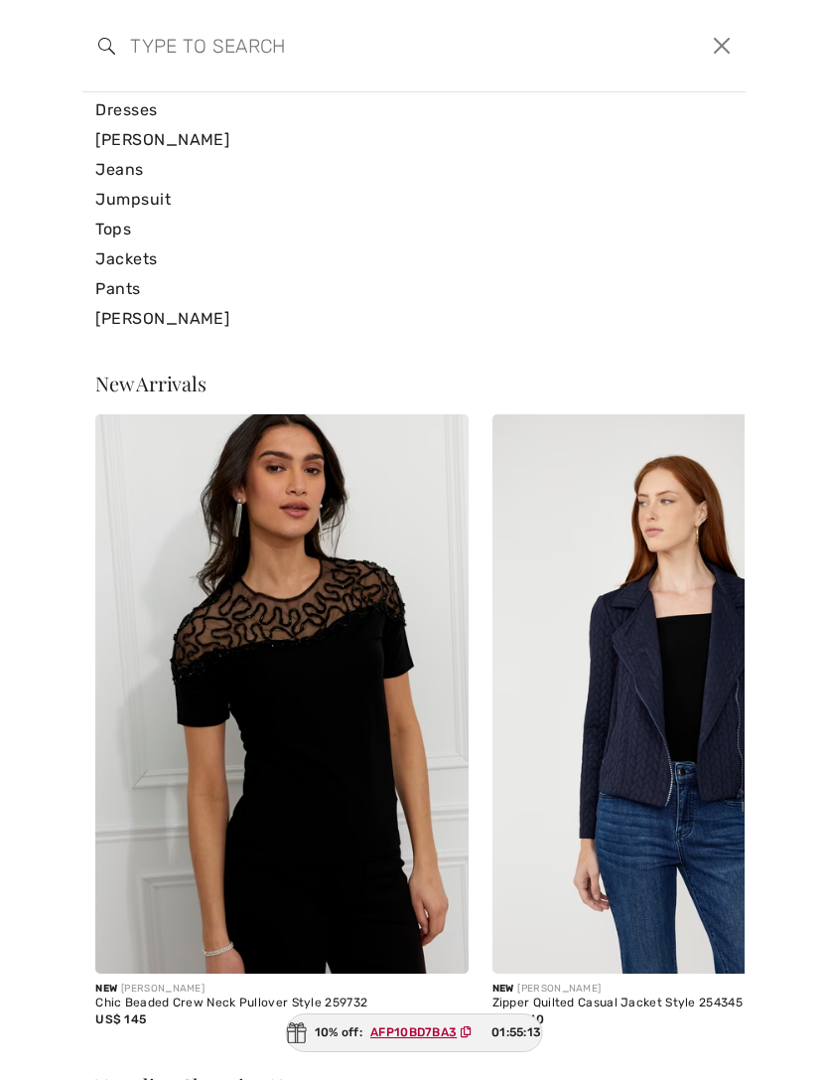
click at [134, 266] on link "Jackets" at bounding box center [414, 259] width 638 height 30
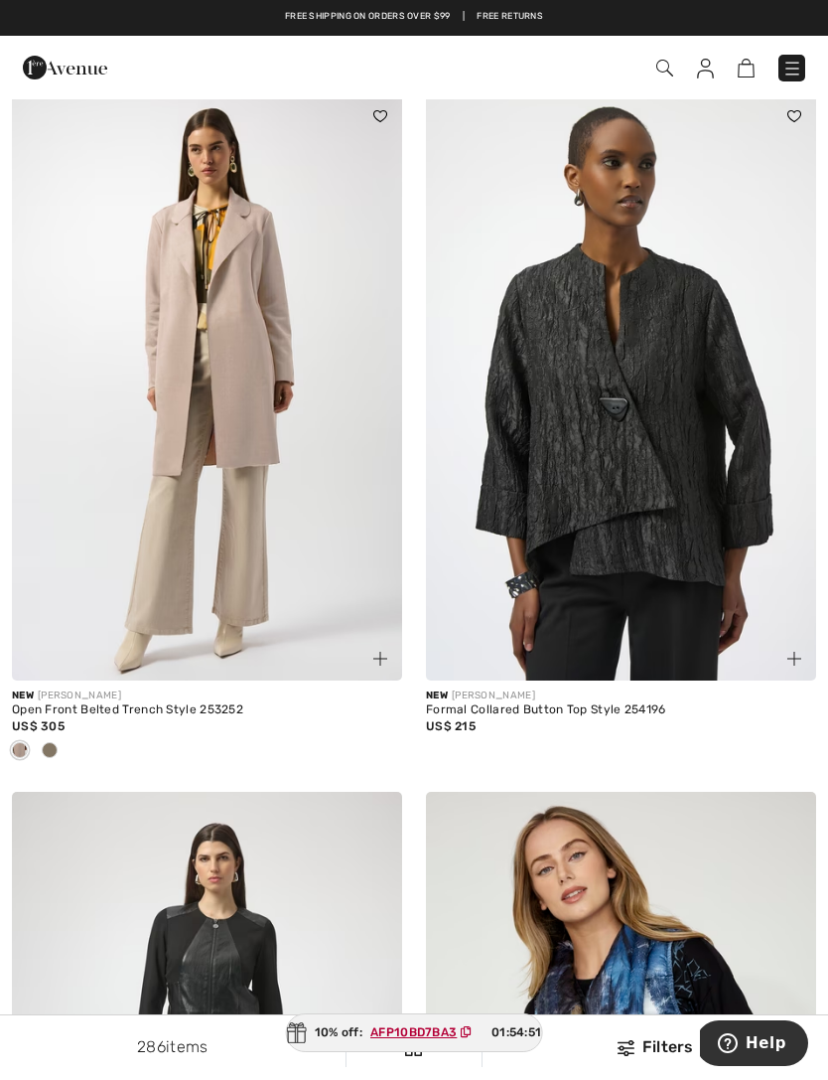
scroll to position [6968, 0]
click at [637, 520] on img at bounding box center [621, 388] width 390 height 586
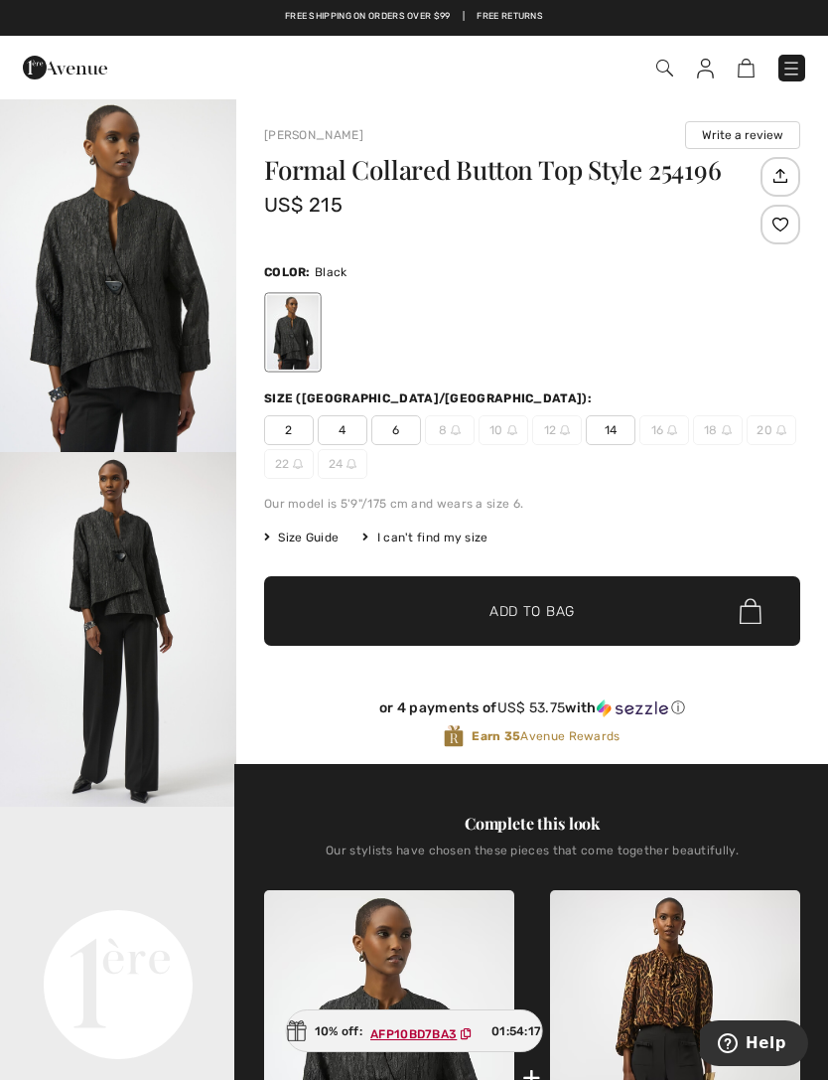
click at [672, 66] on img at bounding box center [665, 68] width 17 height 17
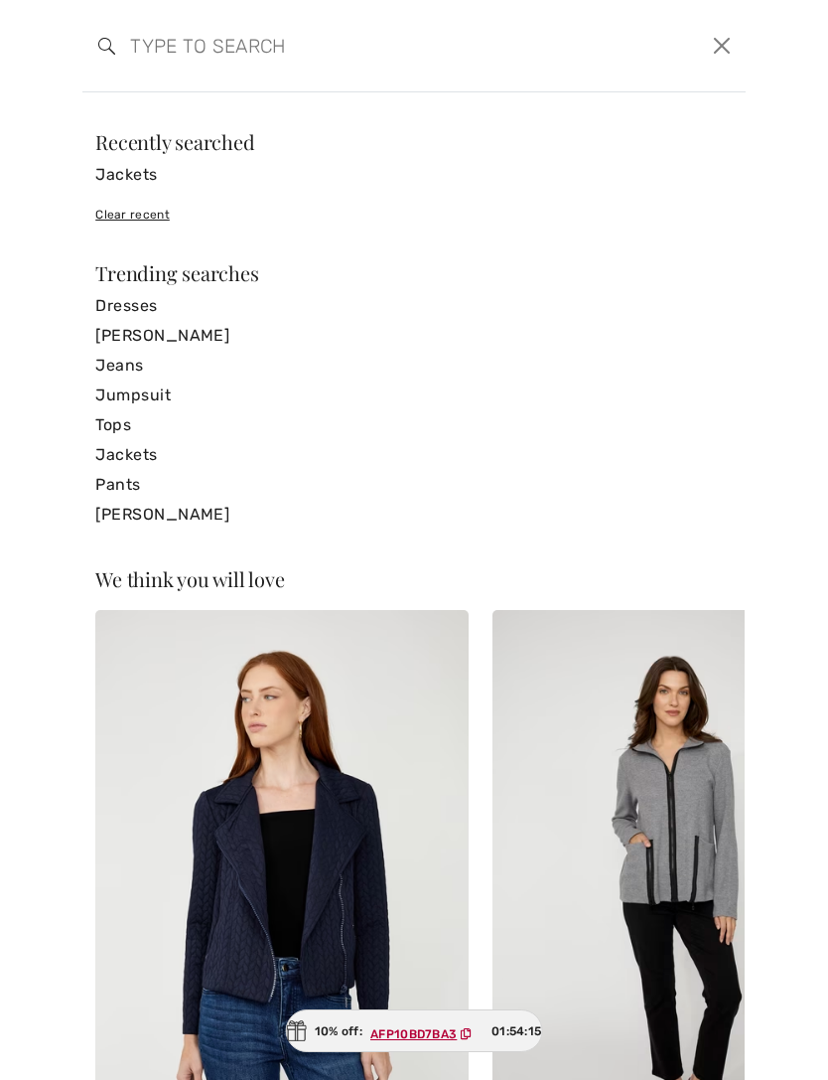
click at [301, 73] on input "search" at bounding box center [343, 46] width 456 height 60
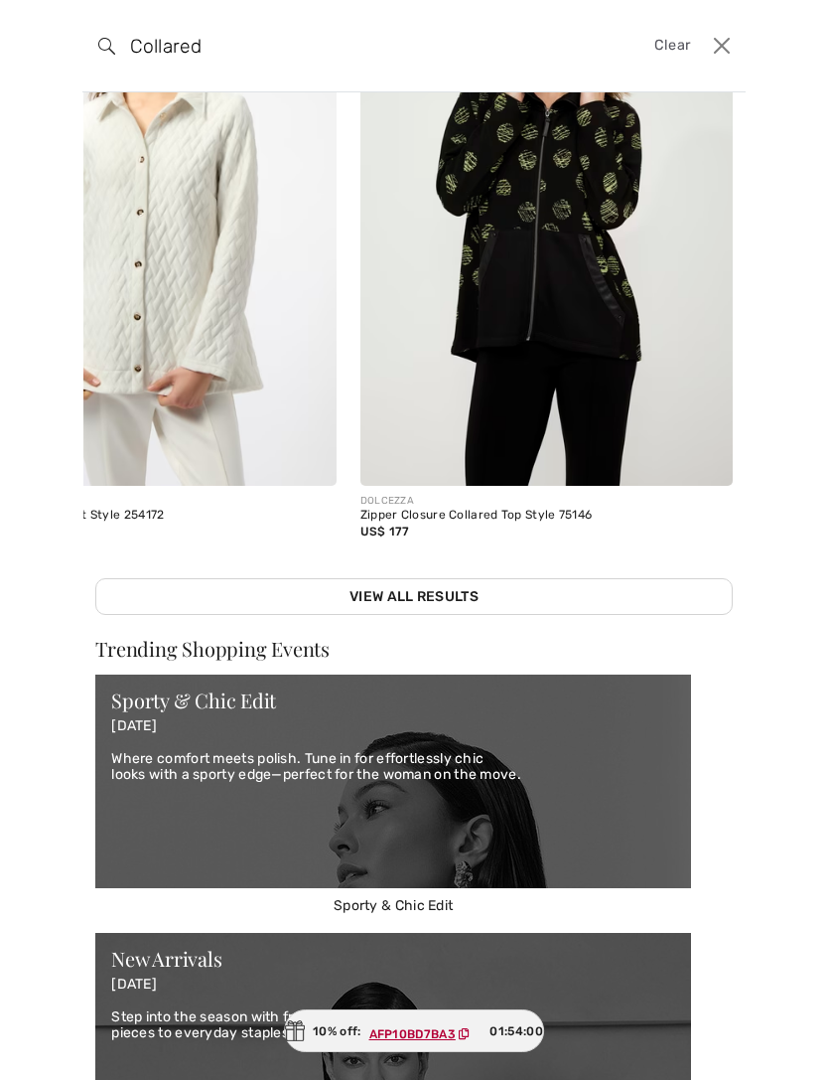
scroll to position [304, 0]
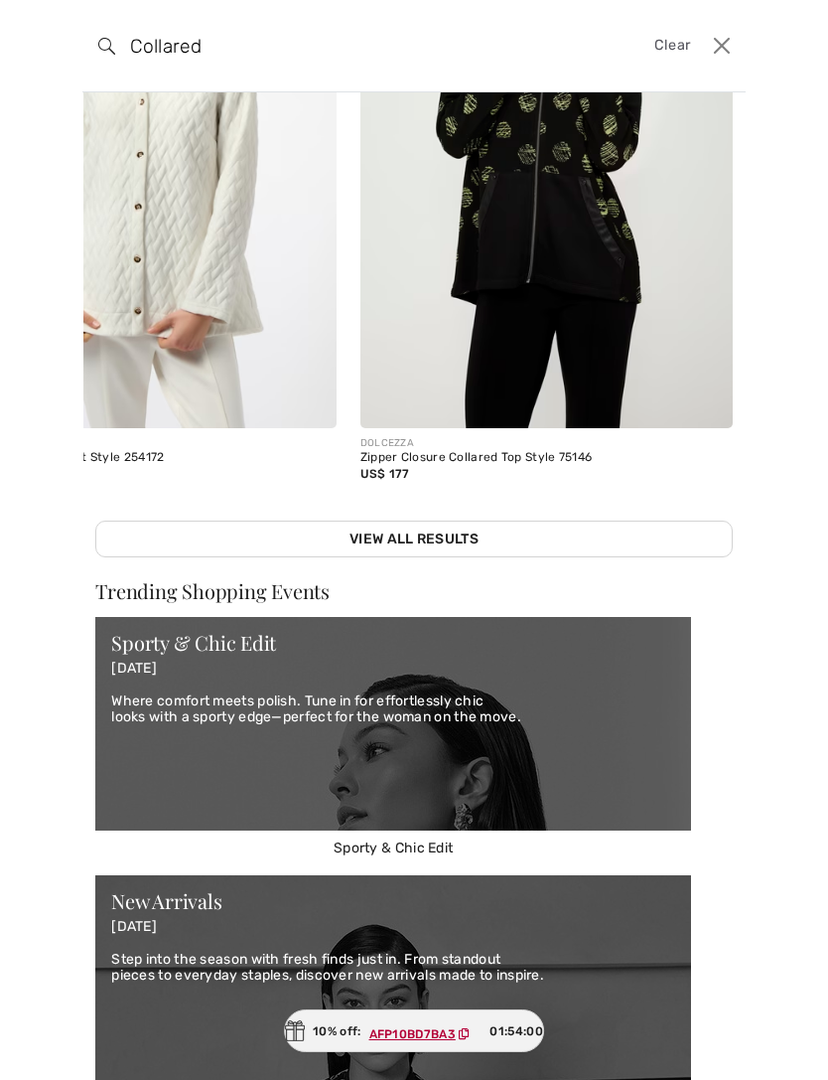
type input "Collared"
click at [555, 631] on div "Sporty & Chic Edit 24 September 2025 Where comfort meets polish. Tune in for ef…" at bounding box center [393, 715] width 596 height 197
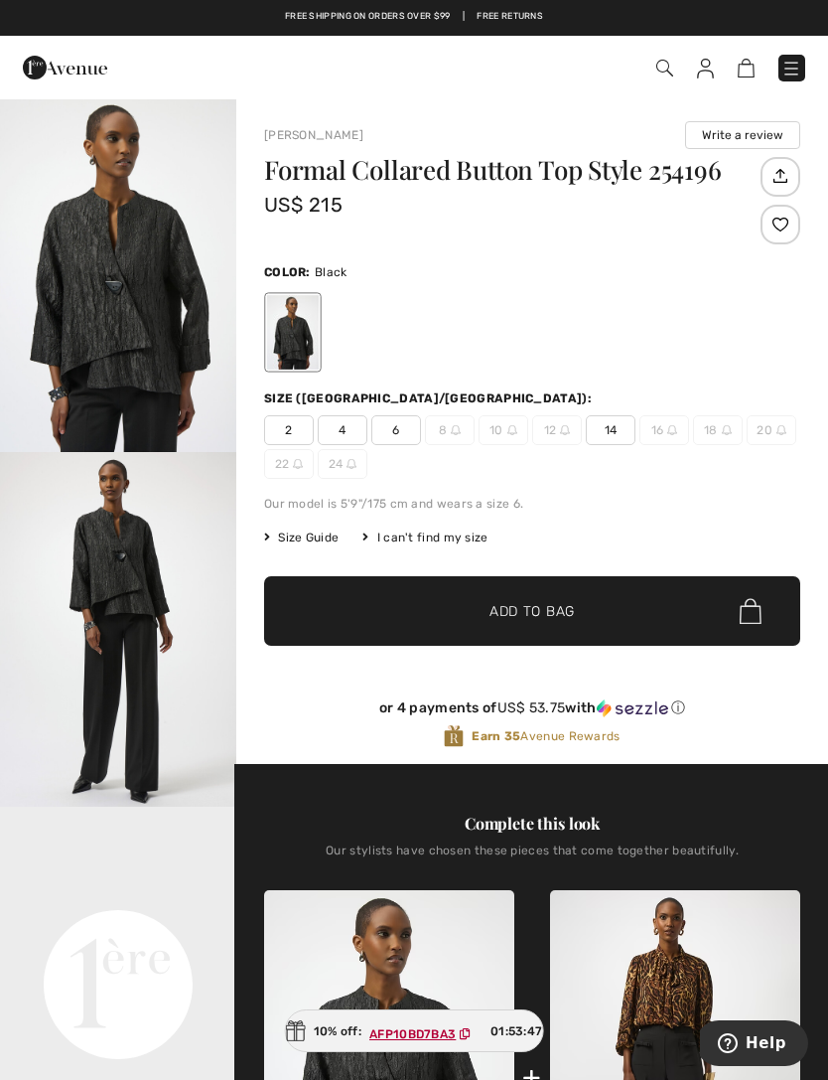
click at [665, 64] on img at bounding box center [665, 68] width 17 height 17
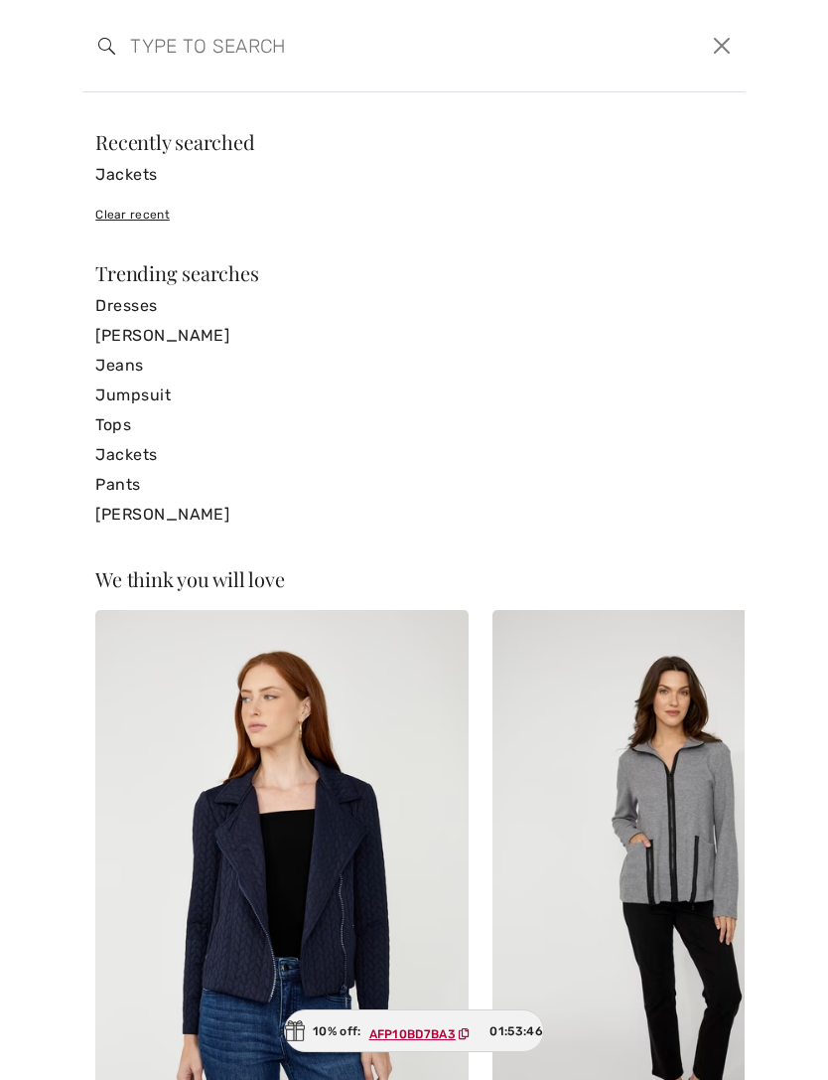
click at [381, 51] on input "search" at bounding box center [343, 46] width 456 height 60
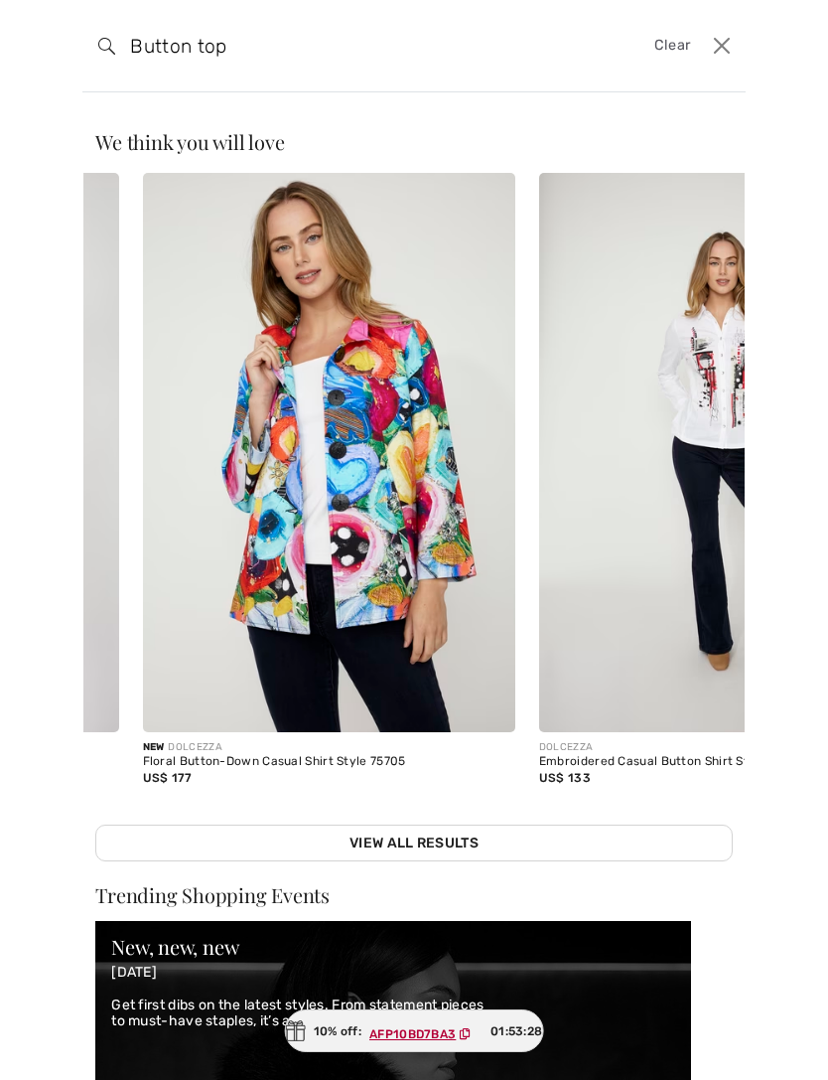
click at [338, 49] on input "Button top" at bounding box center [343, 46] width 456 height 60
type input "Button top"
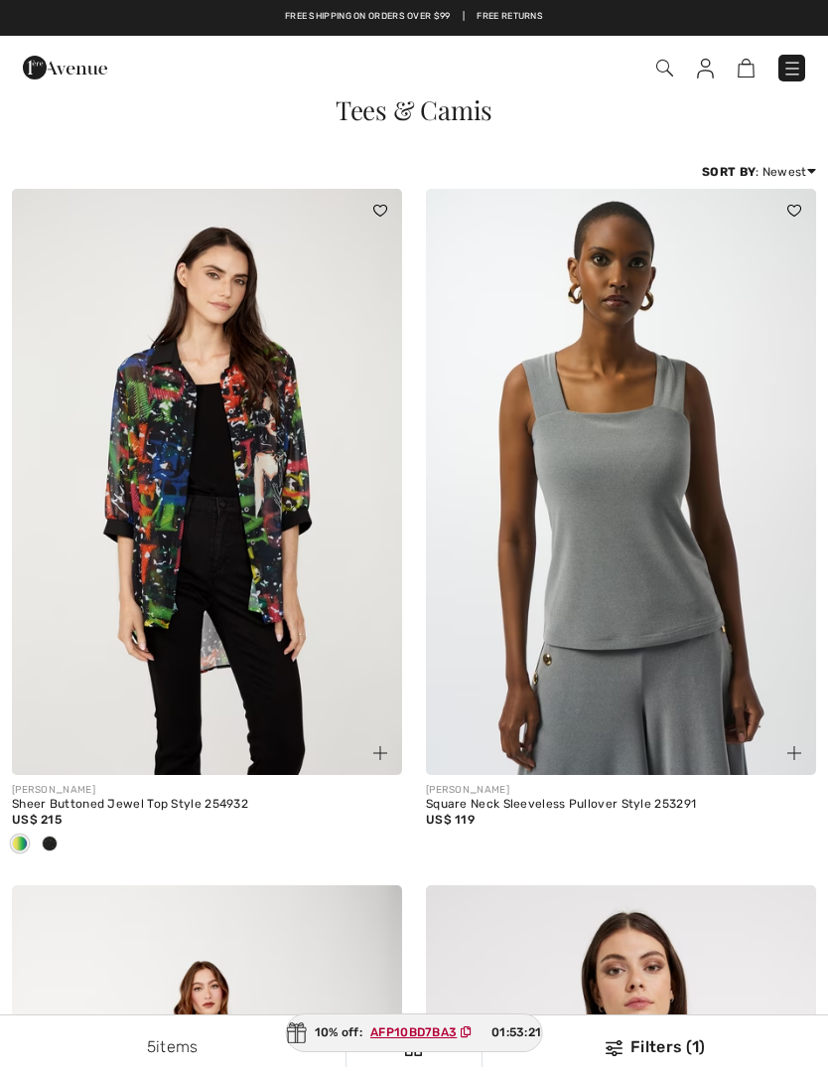
checkbox input "true"
click at [670, 71] on img at bounding box center [665, 68] width 17 height 17
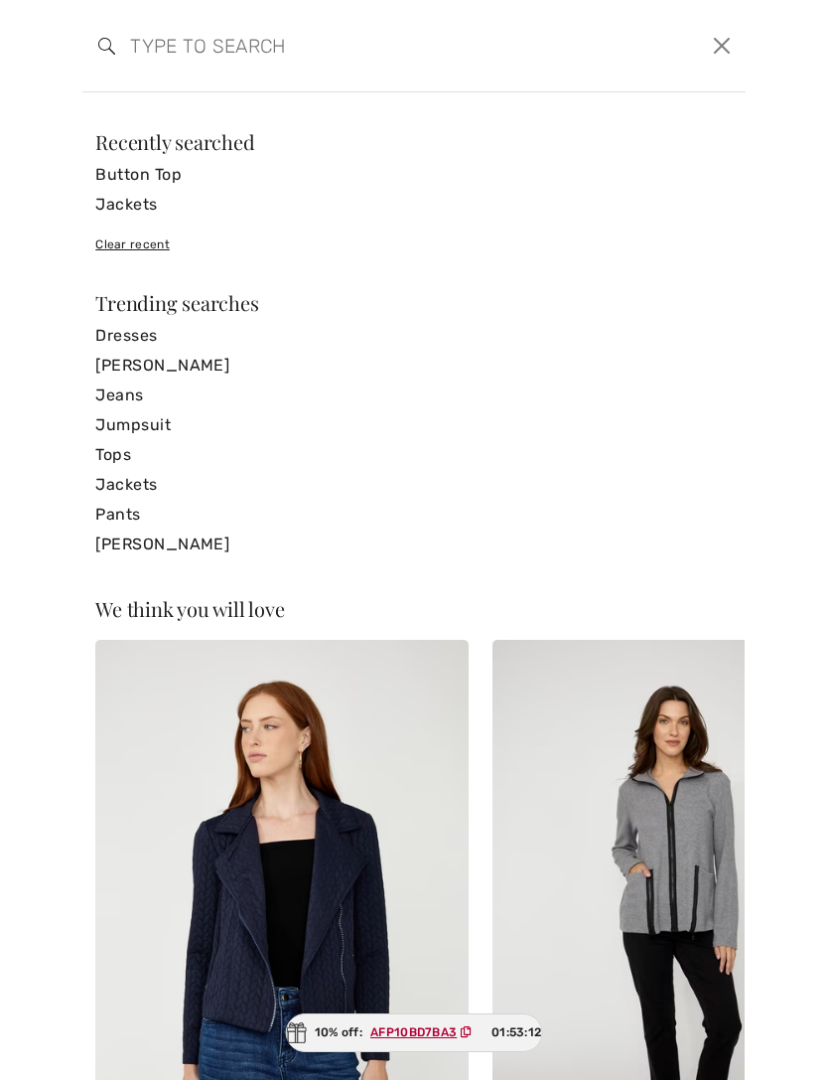
click at [154, 178] on link "Button Top" at bounding box center [414, 175] width 638 height 30
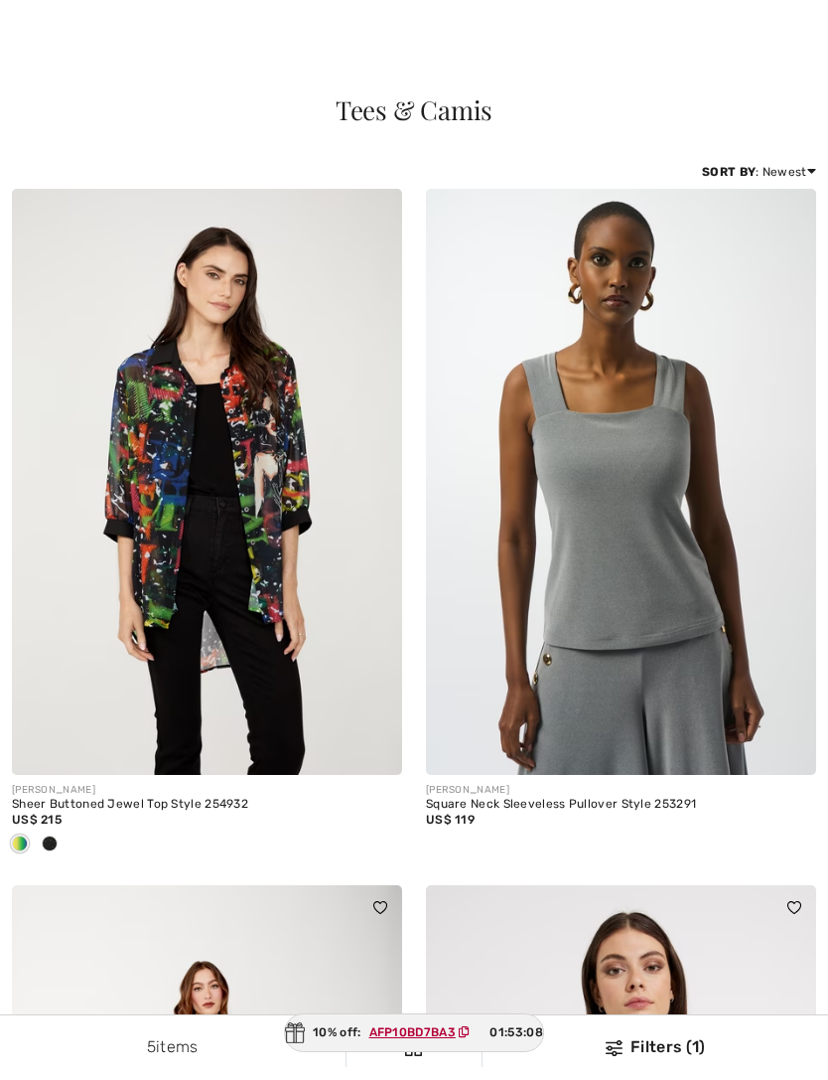
checkbox input "true"
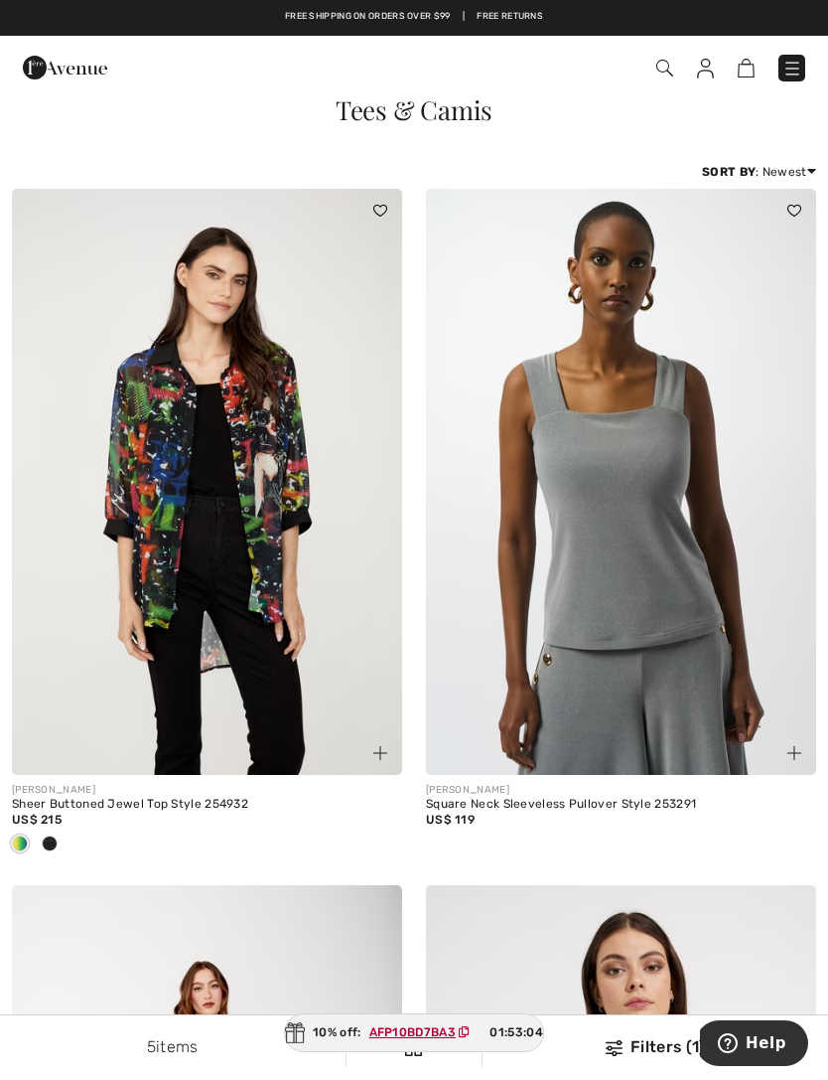
click at [785, 62] on img at bounding box center [793, 69] width 20 height 20
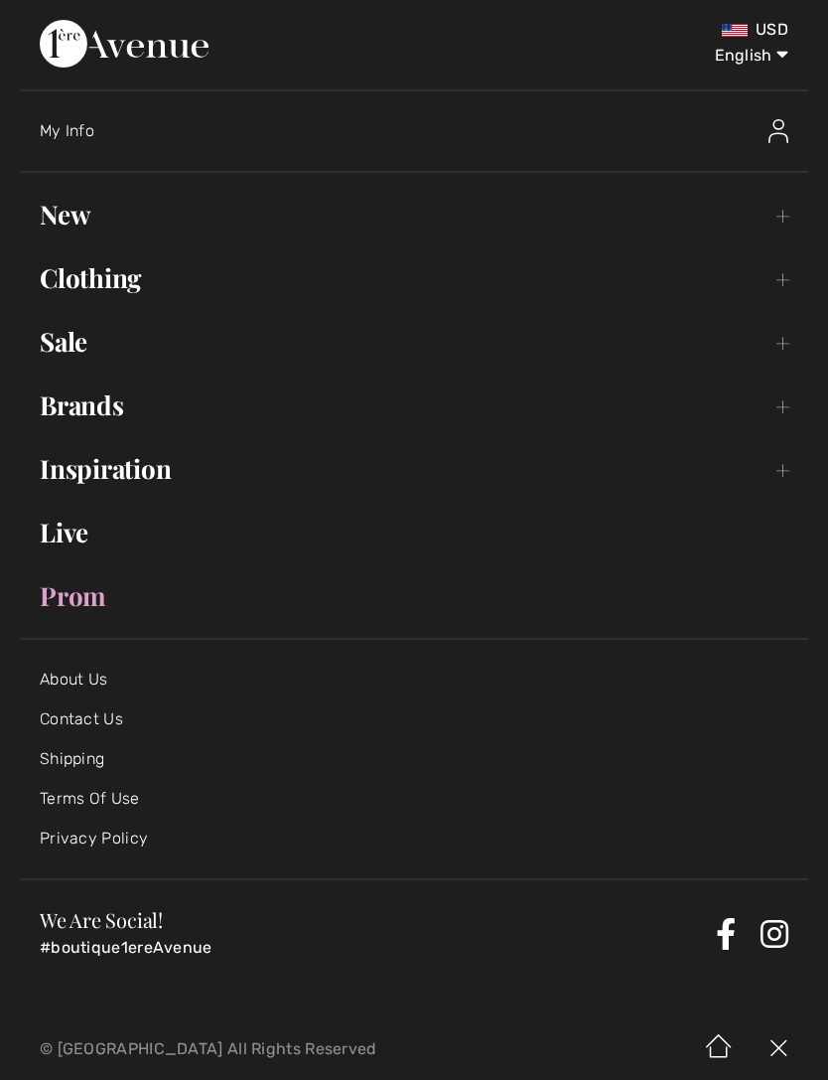
click at [59, 343] on link "Sale Toggle submenu" at bounding box center [414, 342] width 789 height 44
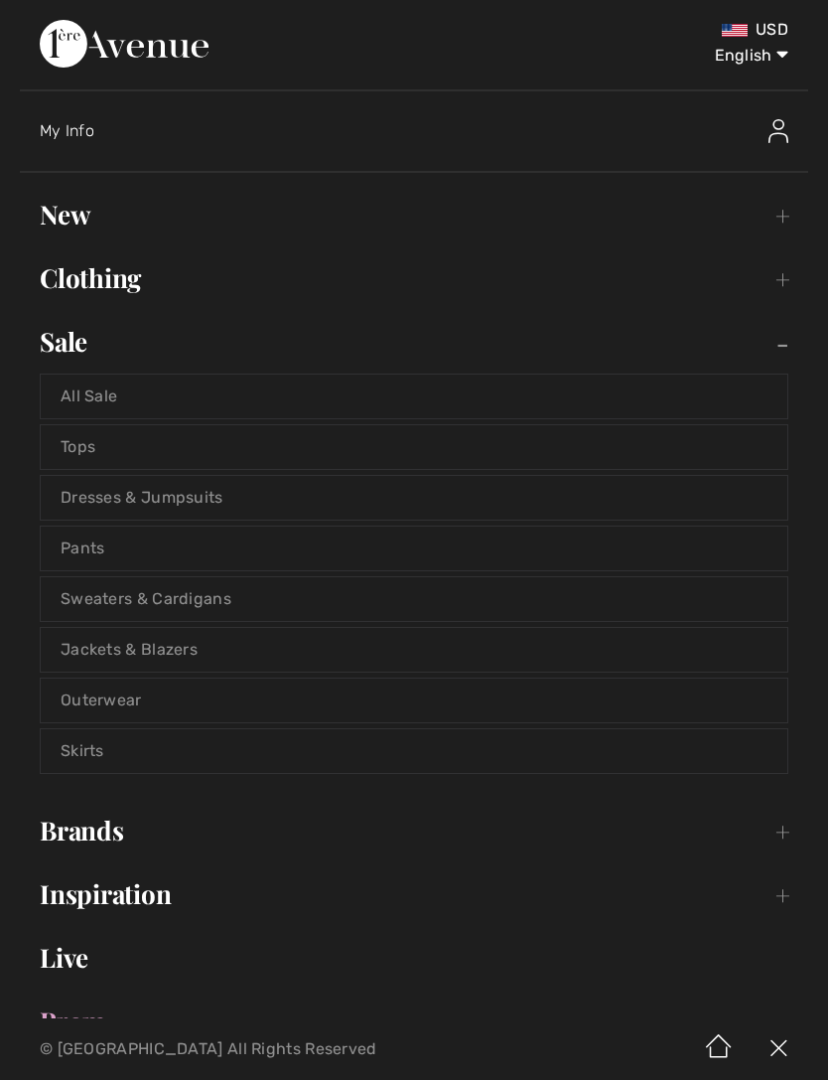
click at [190, 654] on link "Jackets & Blazers" at bounding box center [414, 650] width 747 height 44
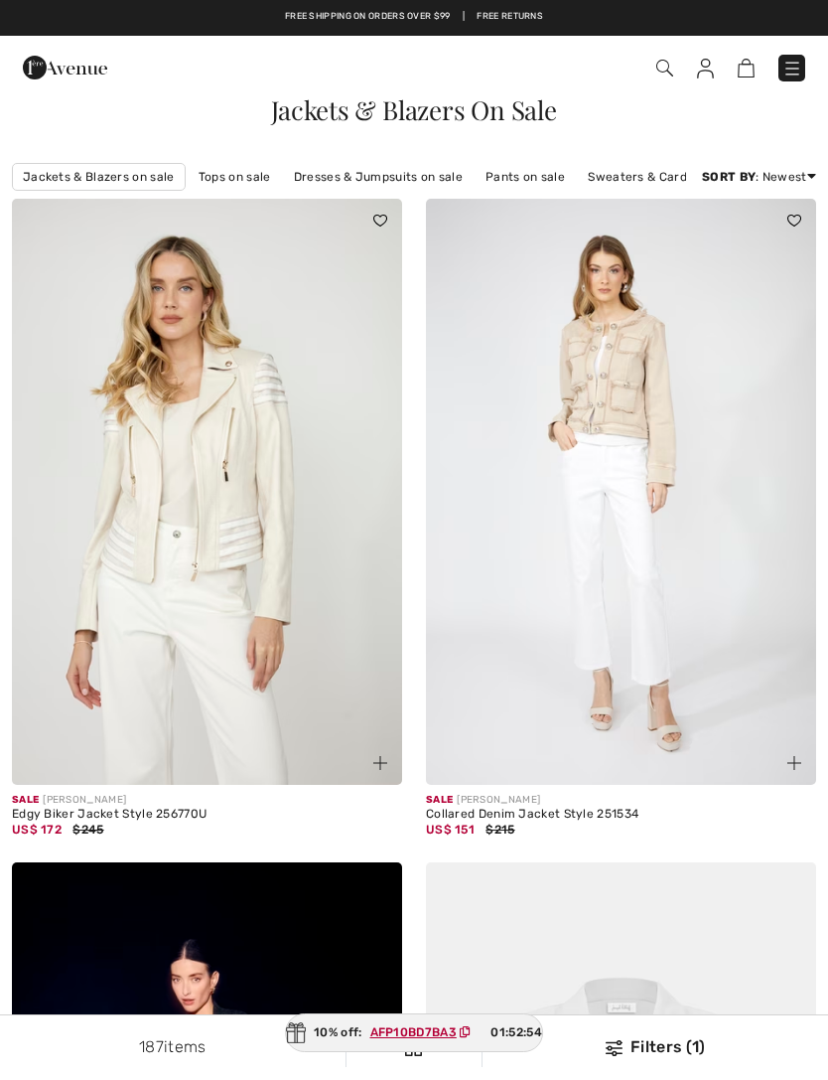
checkbox input "true"
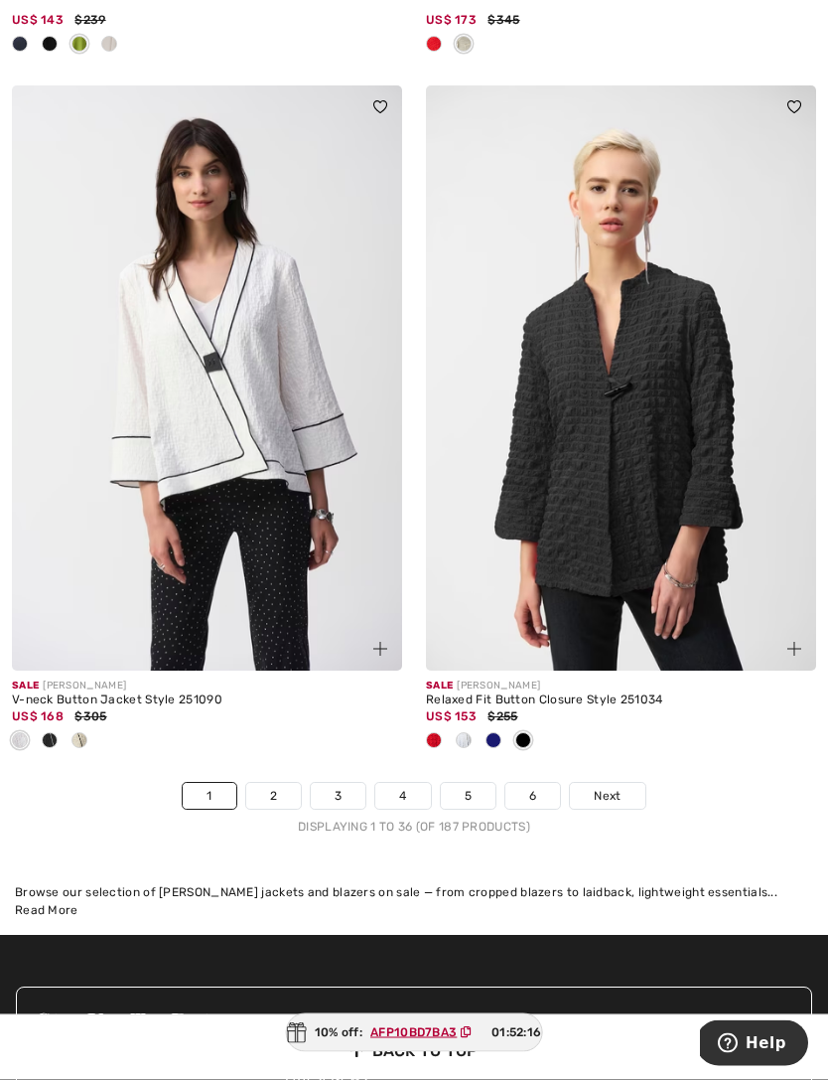
scroll to position [12202, 0]
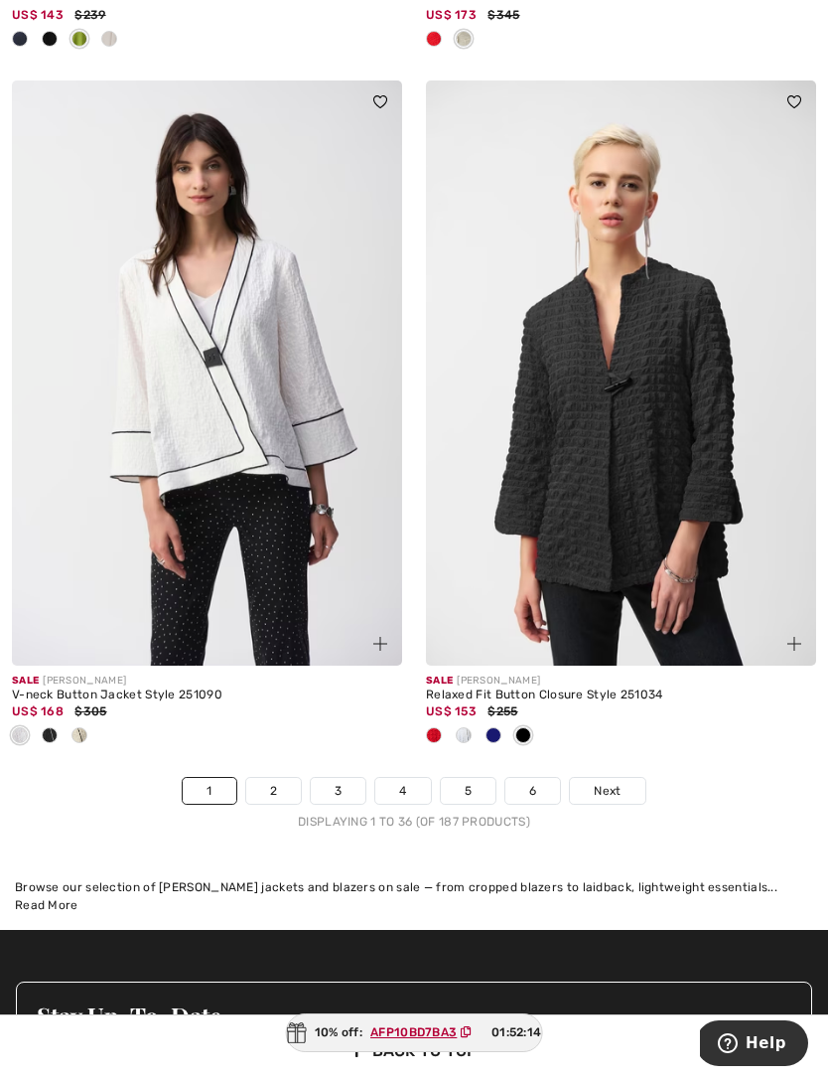
click at [268, 780] on link "2" at bounding box center [273, 791] width 55 height 26
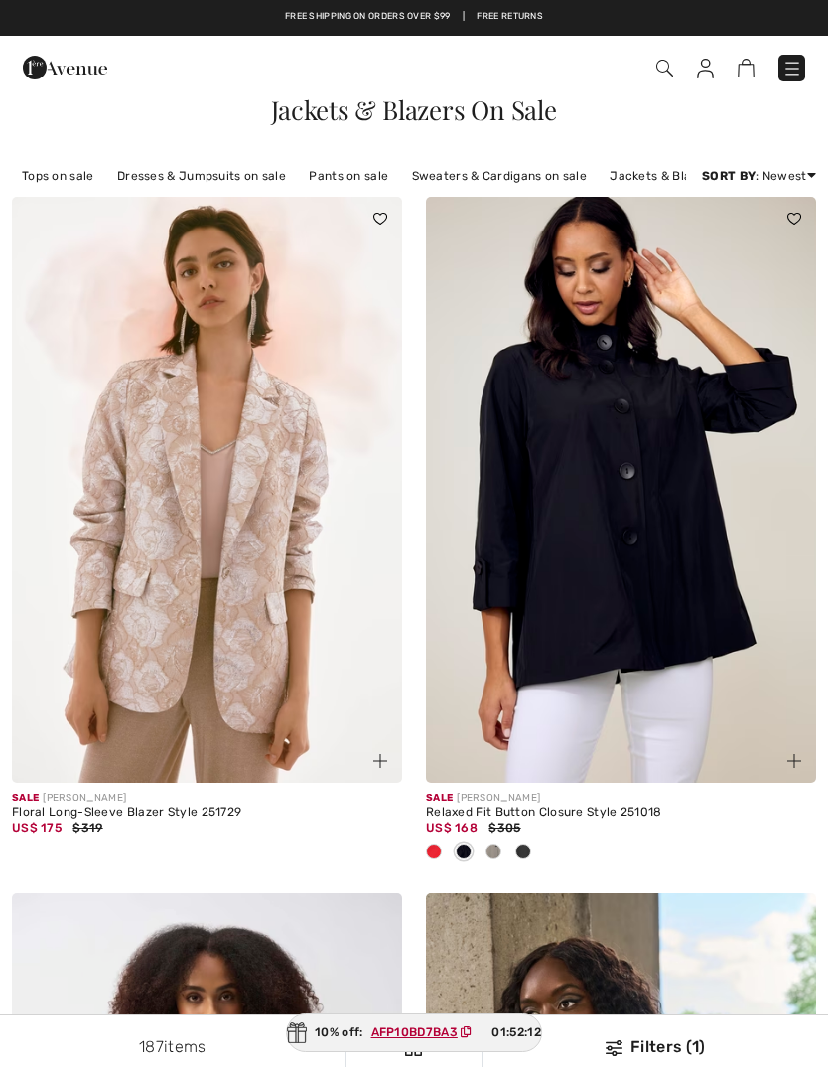
checkbox input "true"
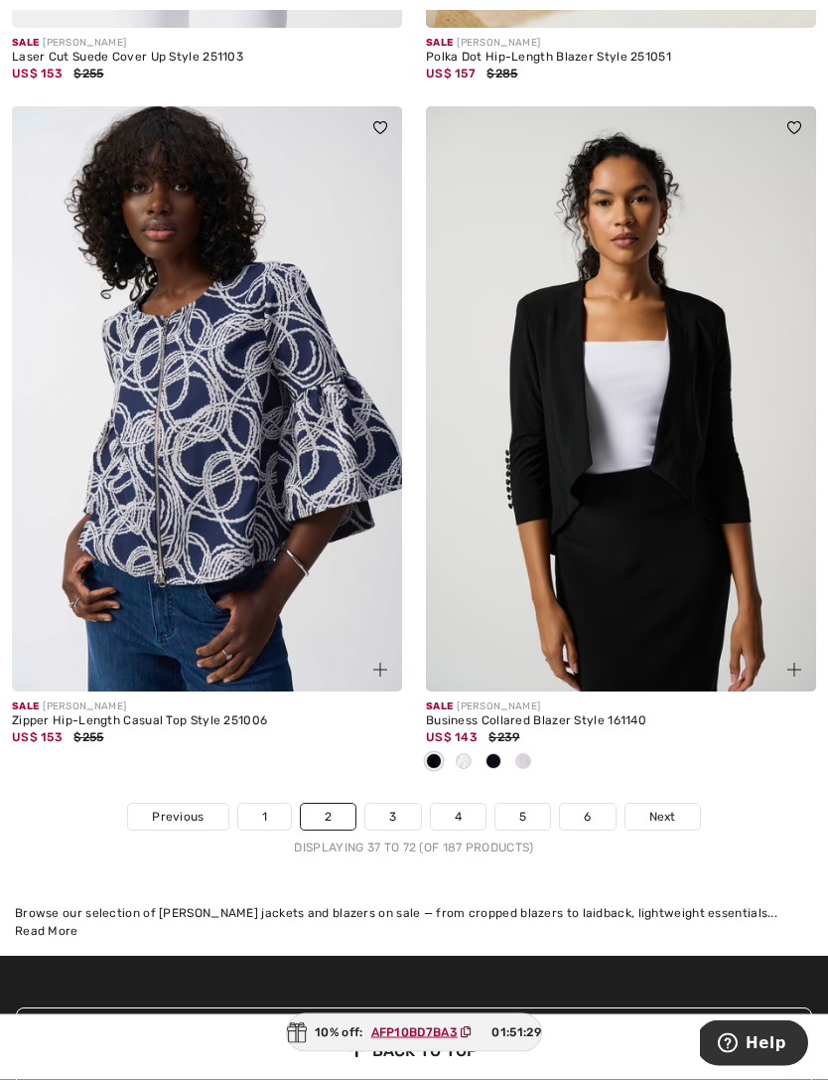
scroll to position [12109, 0]
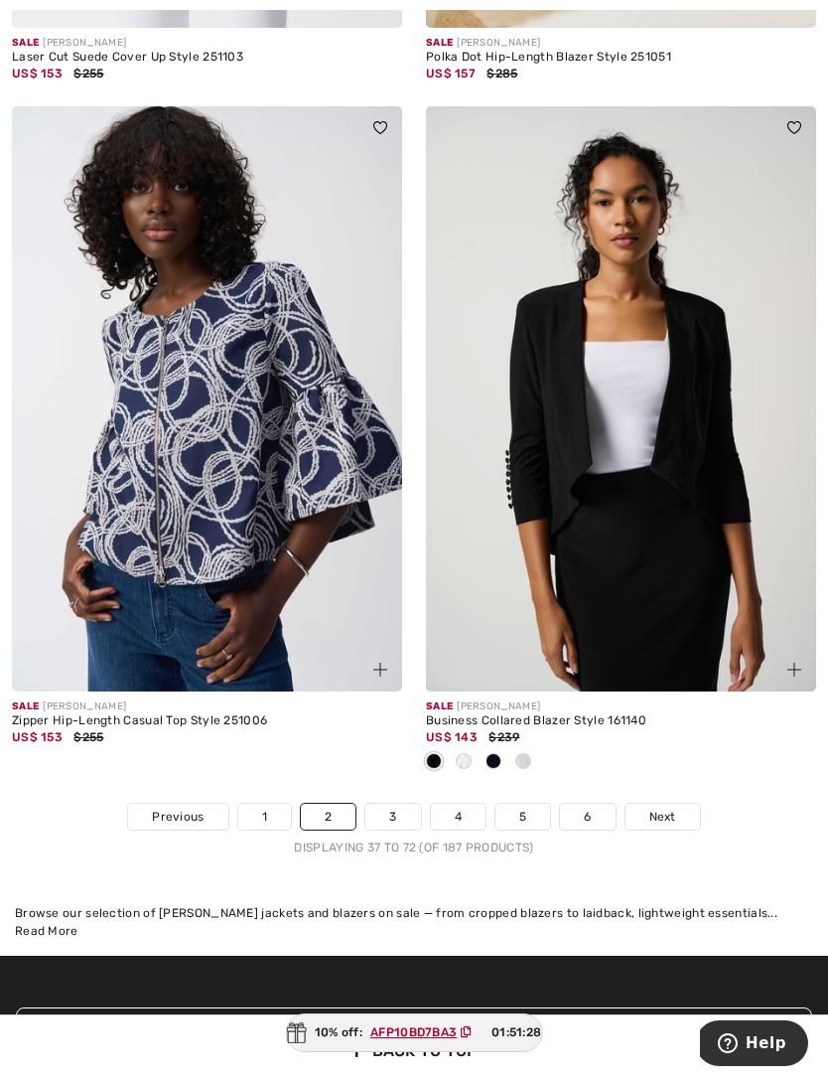
click at [390, 811] on link "3" at bounding box center [393, 817] width 55 height 26
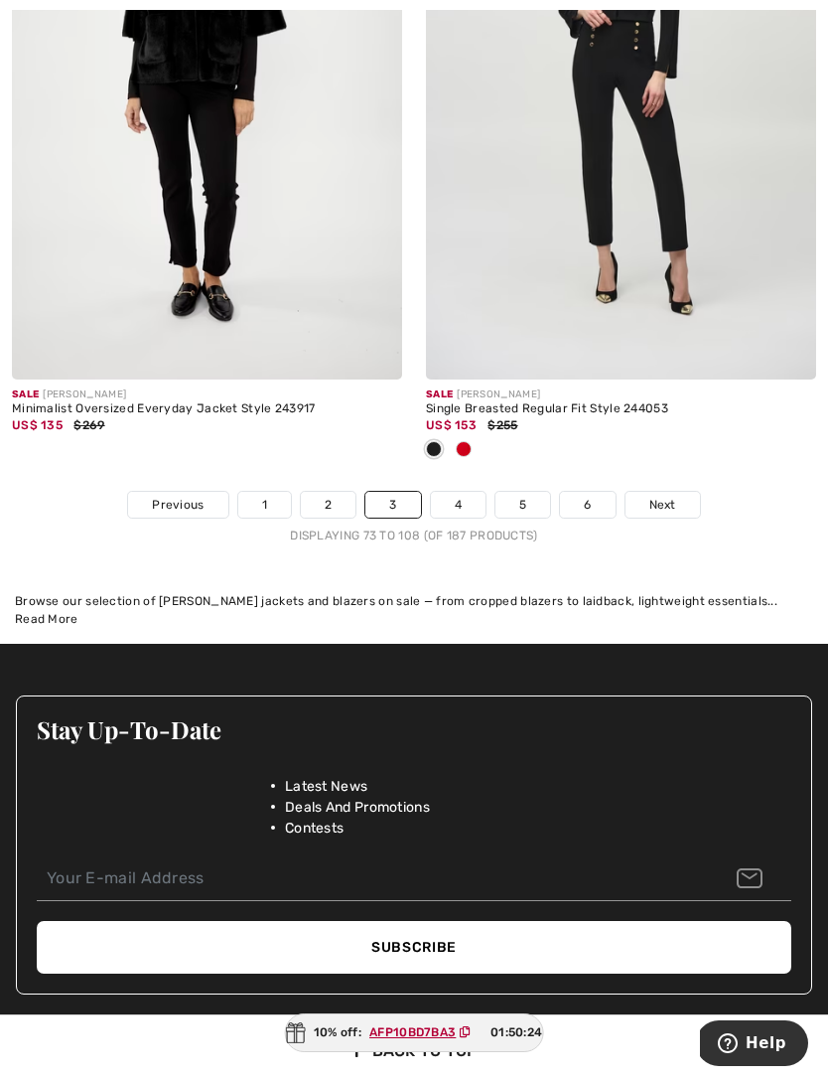
scroll to position [12197, 0]
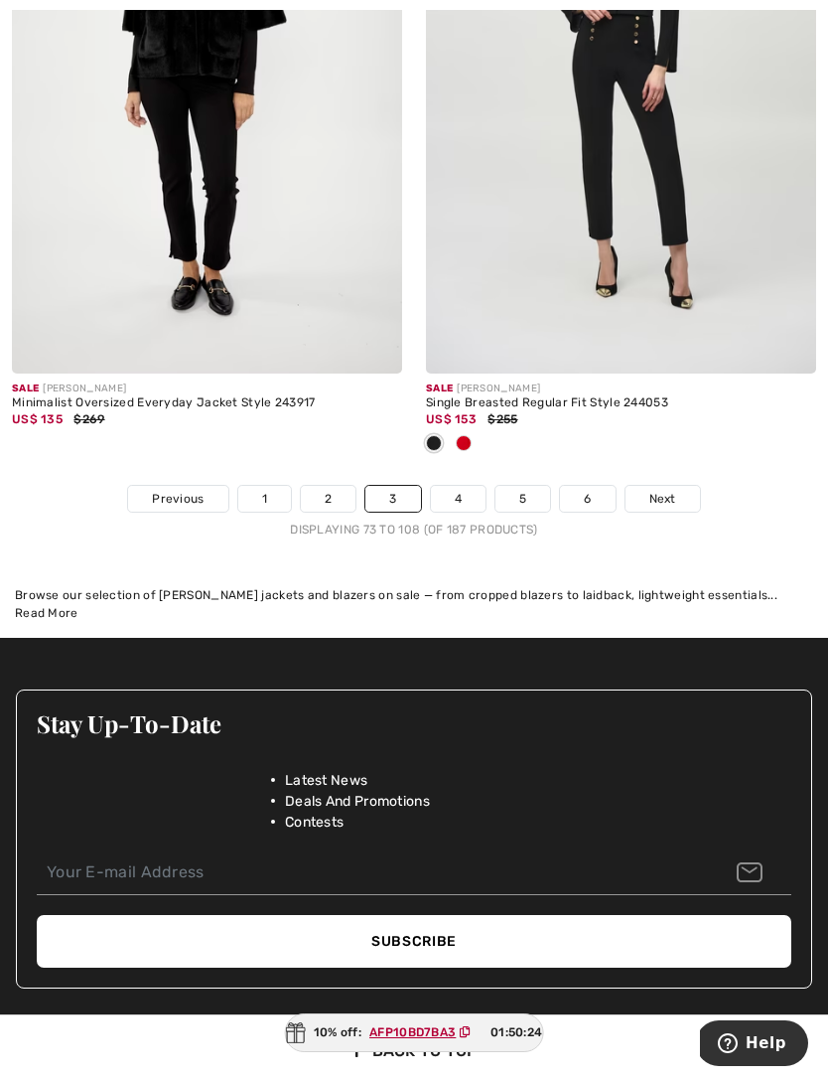
click at [454, 492] on link "4" at bounding box center [458, 499] width 55 height 26
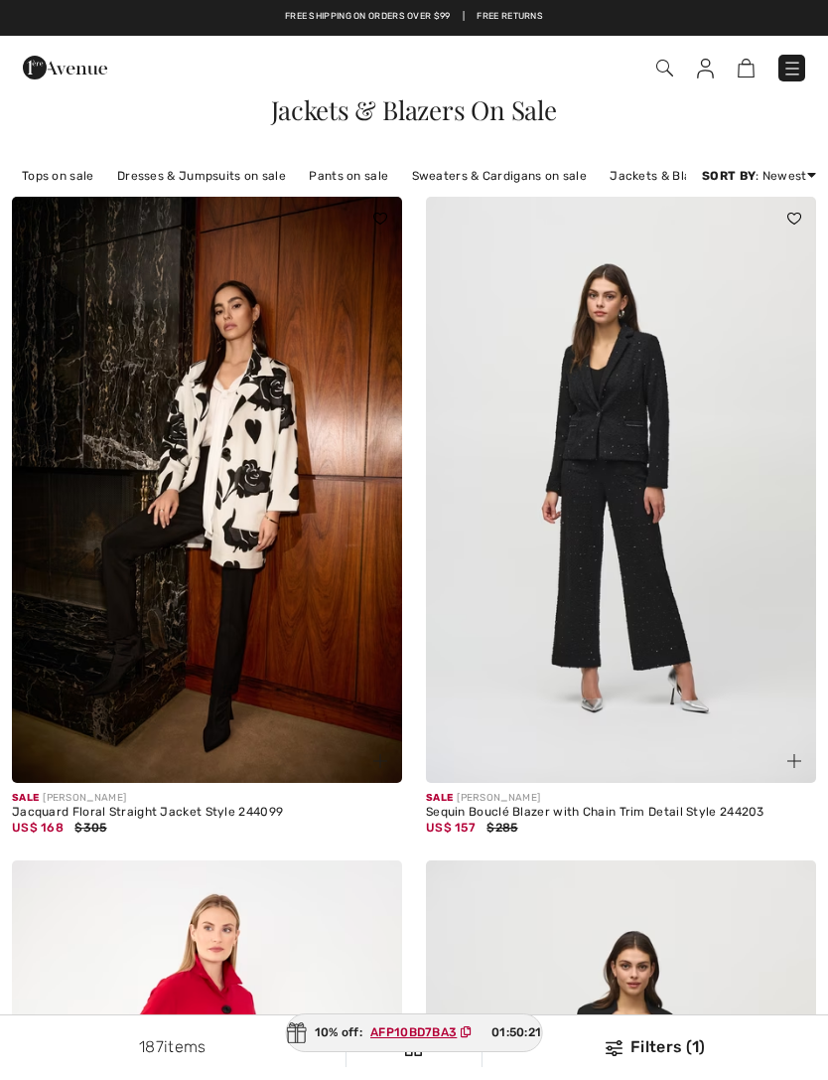
checkbox input "true"
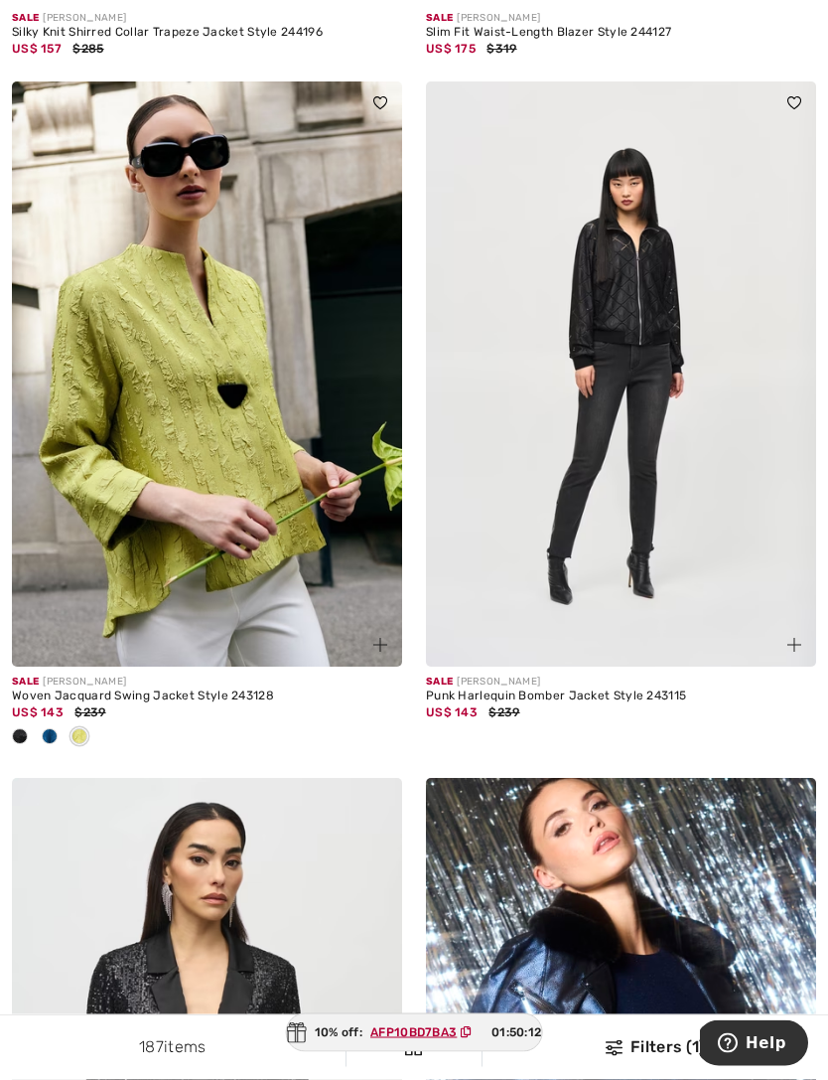
scroll to position [1443, 0]
click at [27, 733] on span at bounding box center [20, 736] width 16 height 16
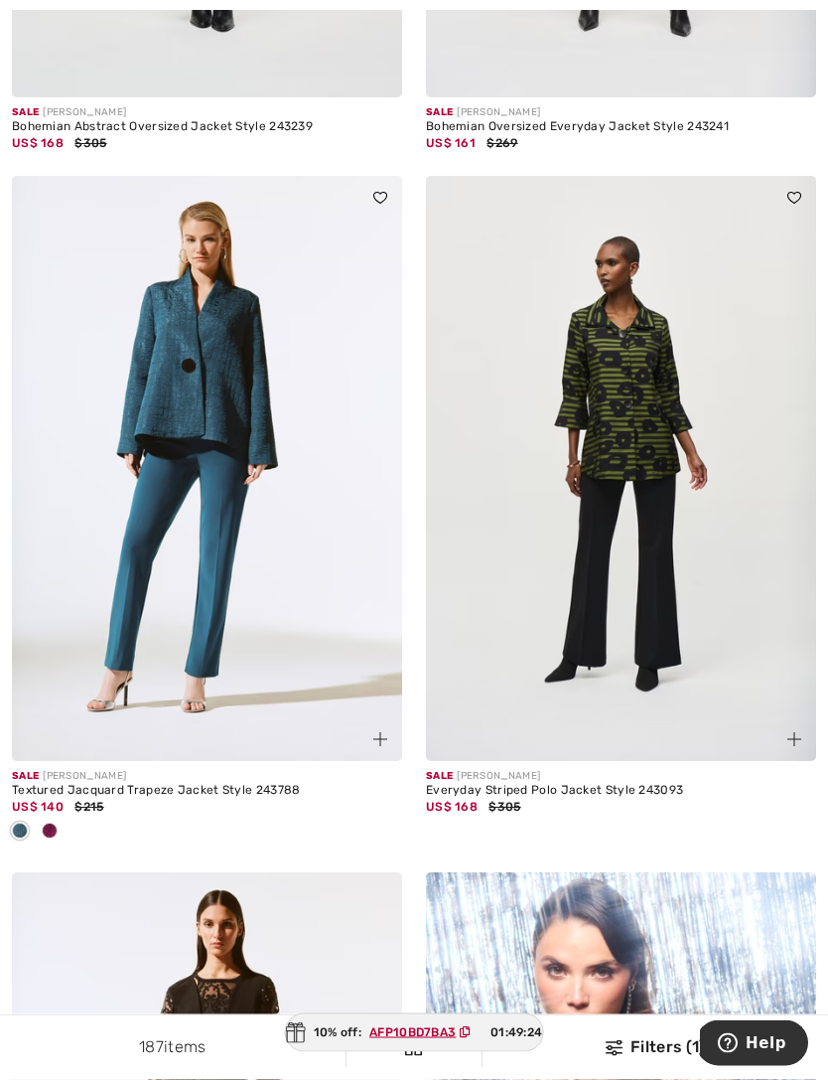
scroll to position [9851, 0]
click at [222, 453] on img at bounding box center [207, 469] width 390 height 586
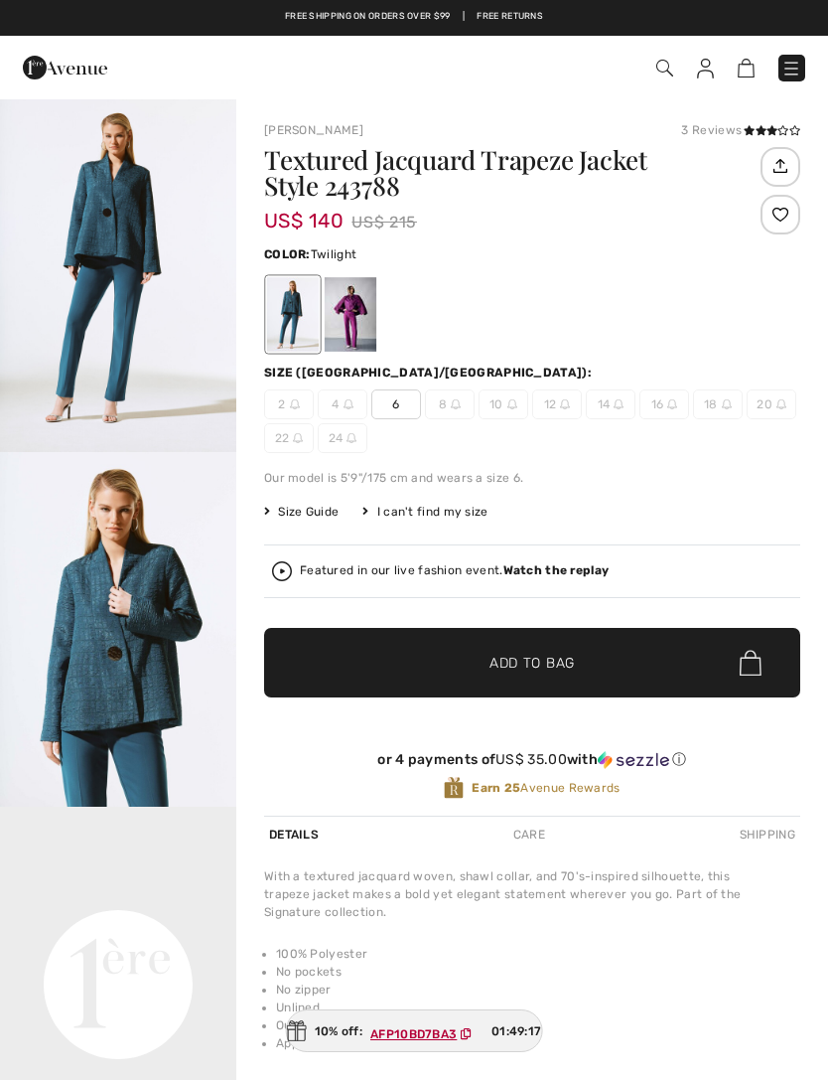
checkbox input "true"
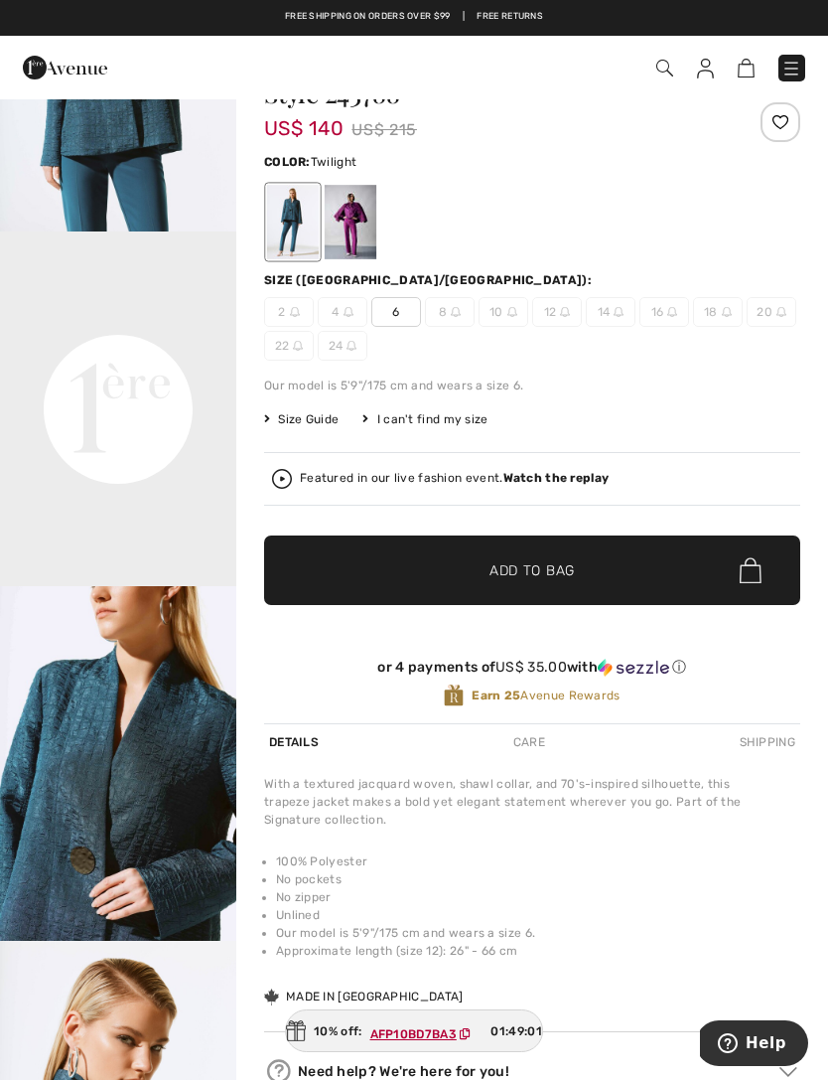
scroll to position [101, 0]
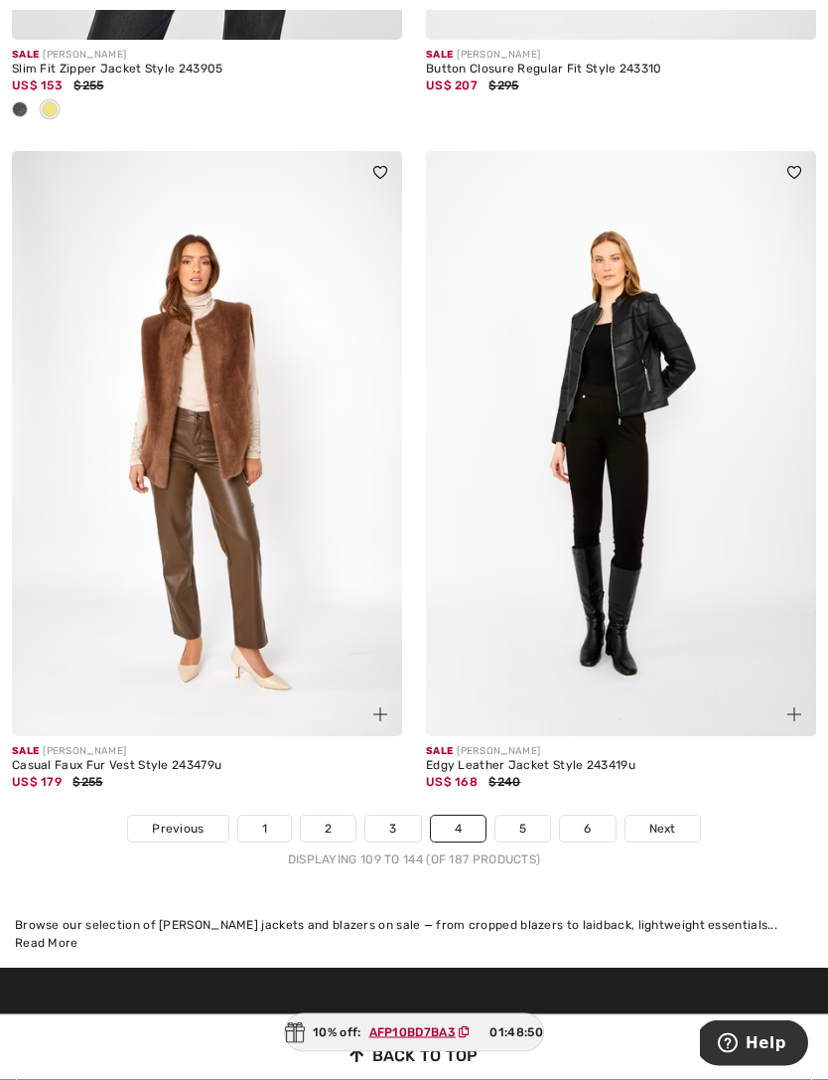
scroll to position [11933, 0]
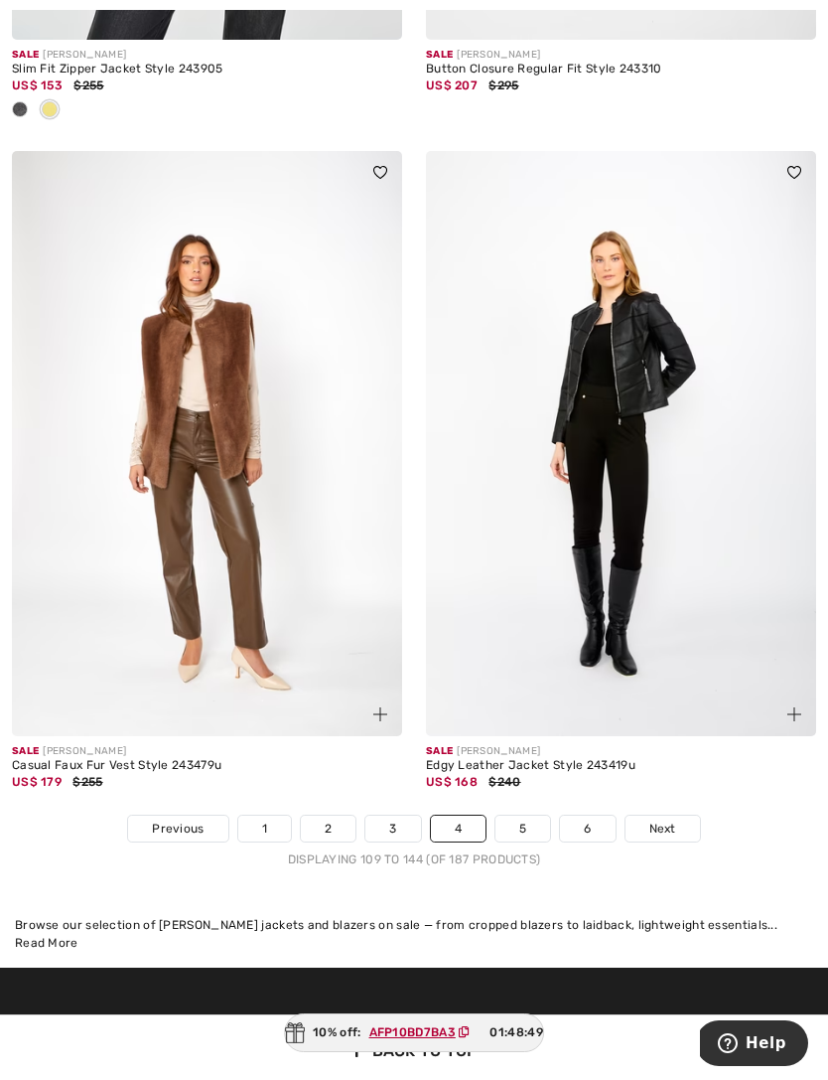
click at [521, 815] on link "5" at bounding box center [523, 828] width 55 height 26
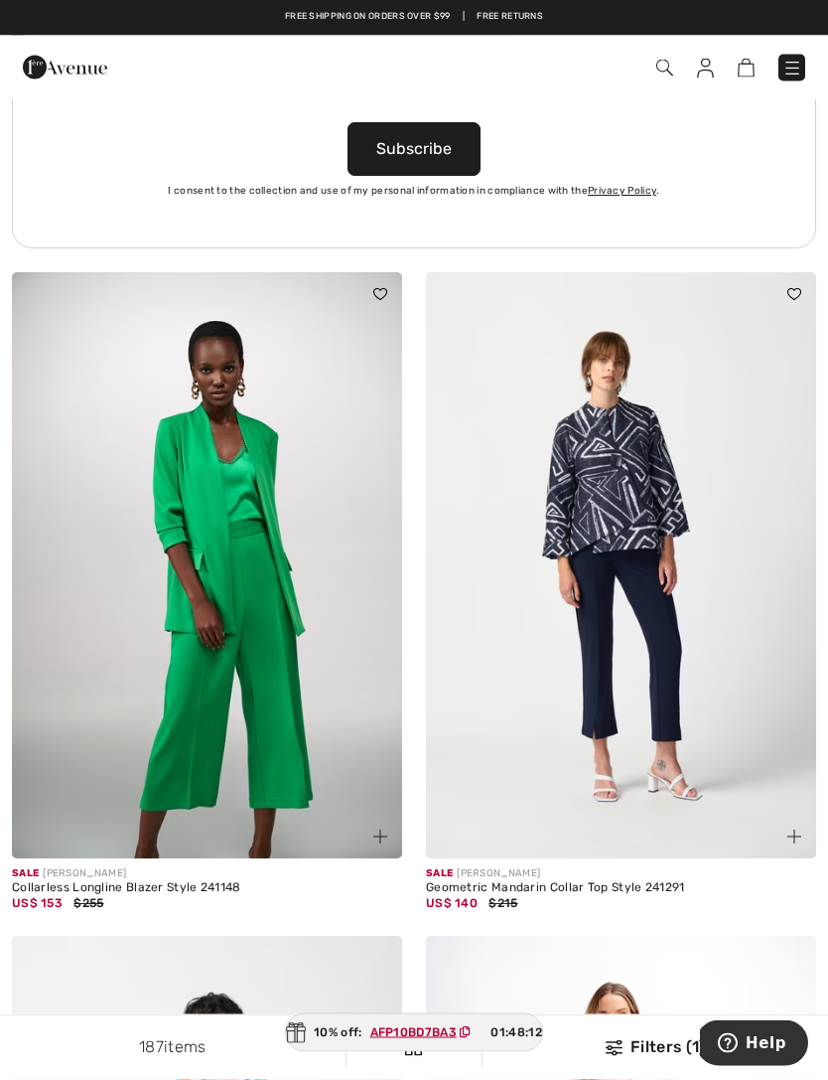
scroll to position [8492, 0]
click at [629, 535] on img at bounding box center [621, 565] width 390 height 586
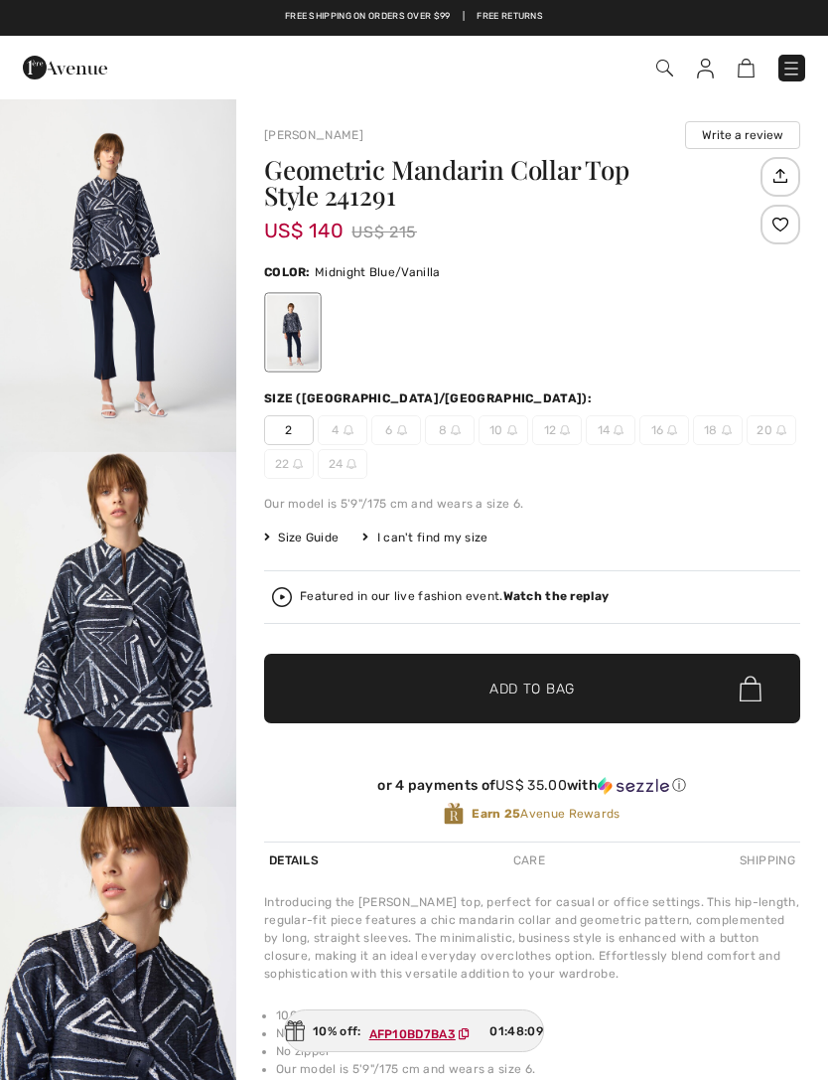
checkbox input "true"
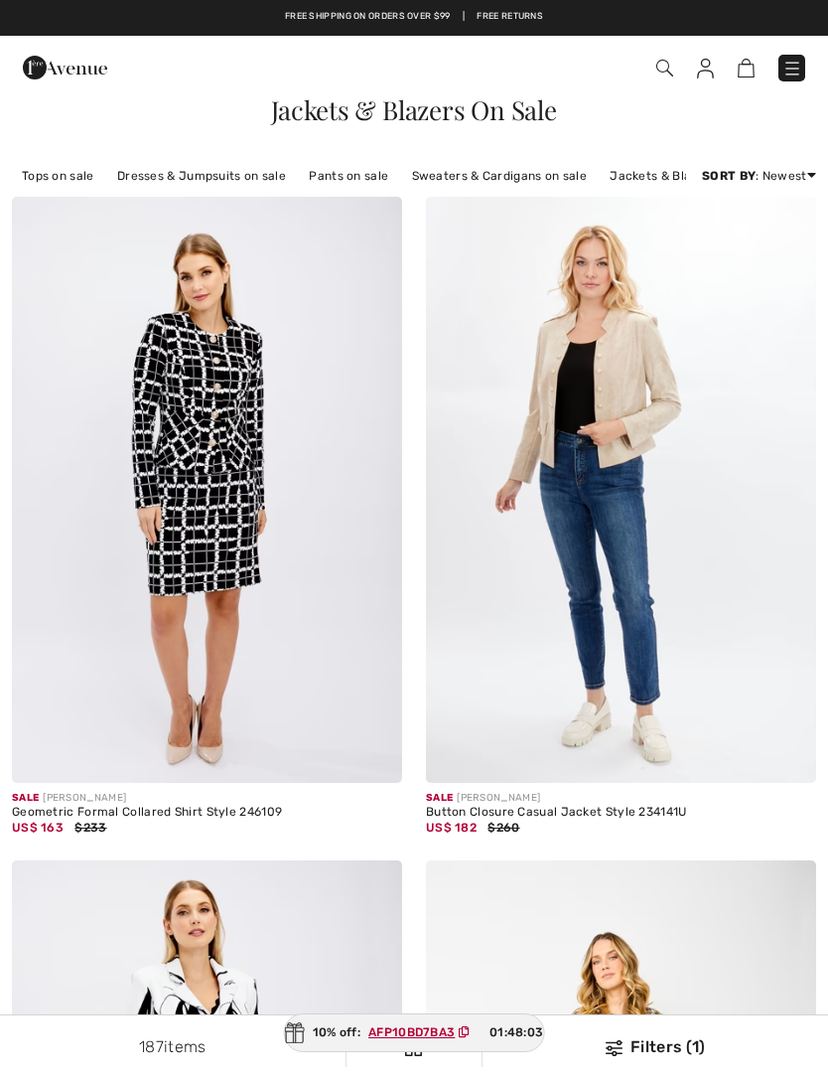
checkbox input "true"
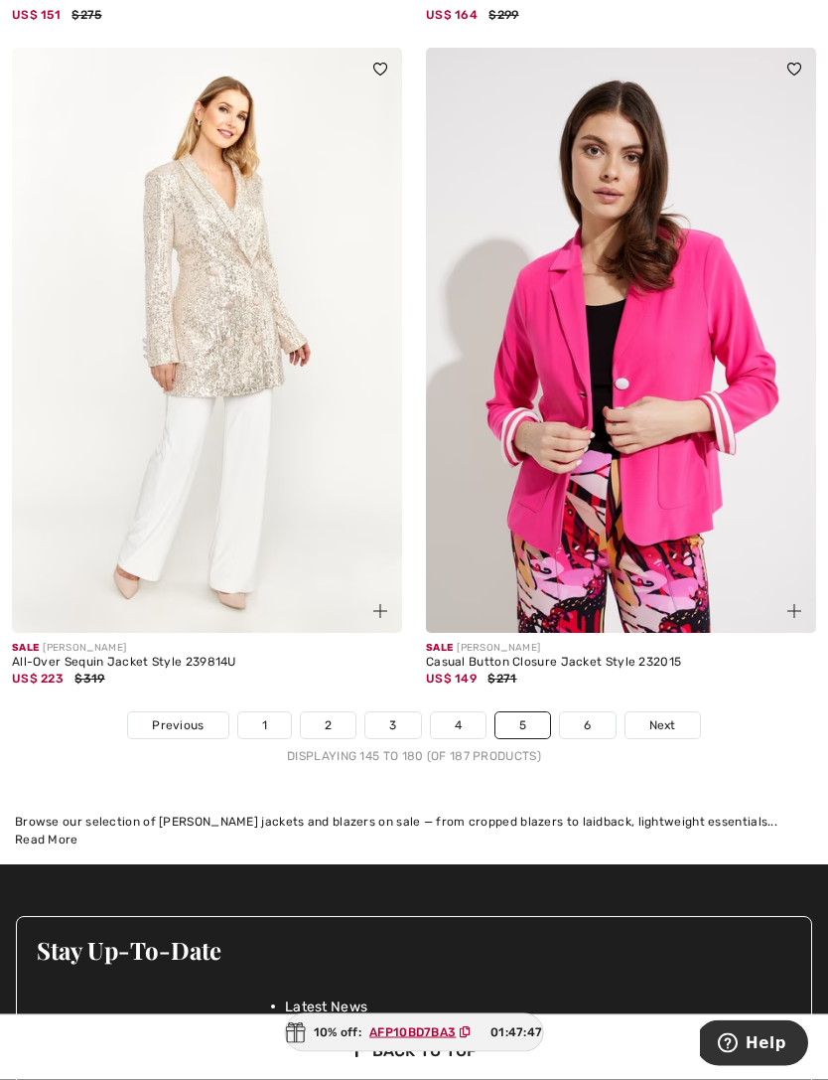
scroll to position [12069, 0]
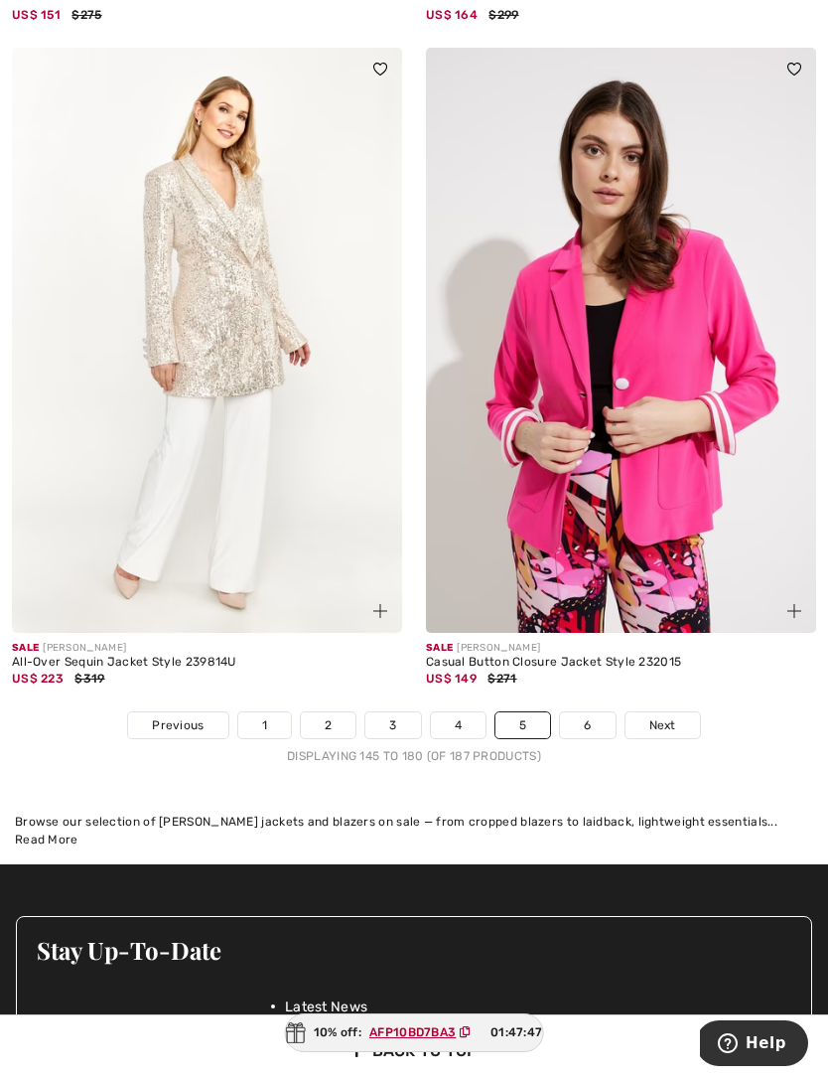
click at [589, 712] on link "6" at bounding box center [587, 725] width 55 height 26
